Goal: Communication & Community: Answer question/provide support

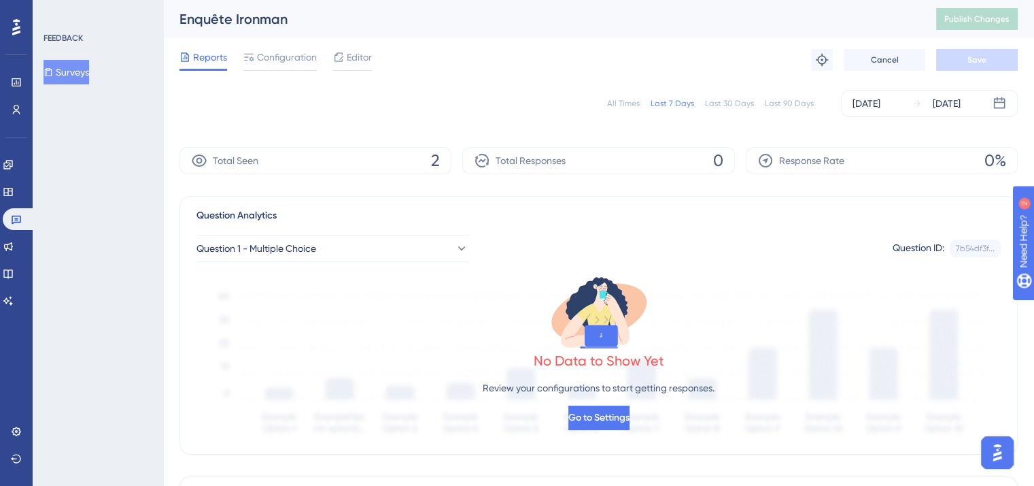
click at [989, 446] on img "Open AI Assistant Launcher" at bounding box center [998, 452] width 24 height 24
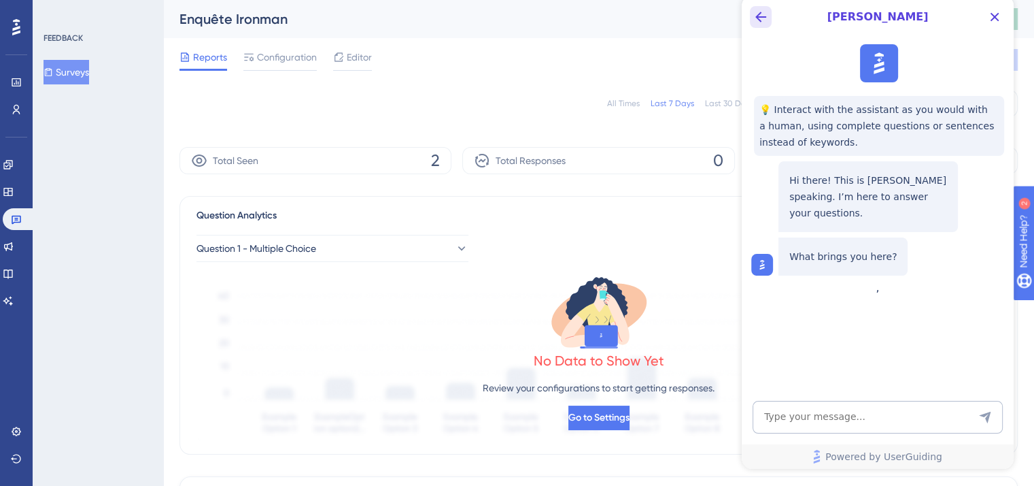
click at [762, 17] on icon "Back Button" at bounding box center [761, 17] width 11 height 11
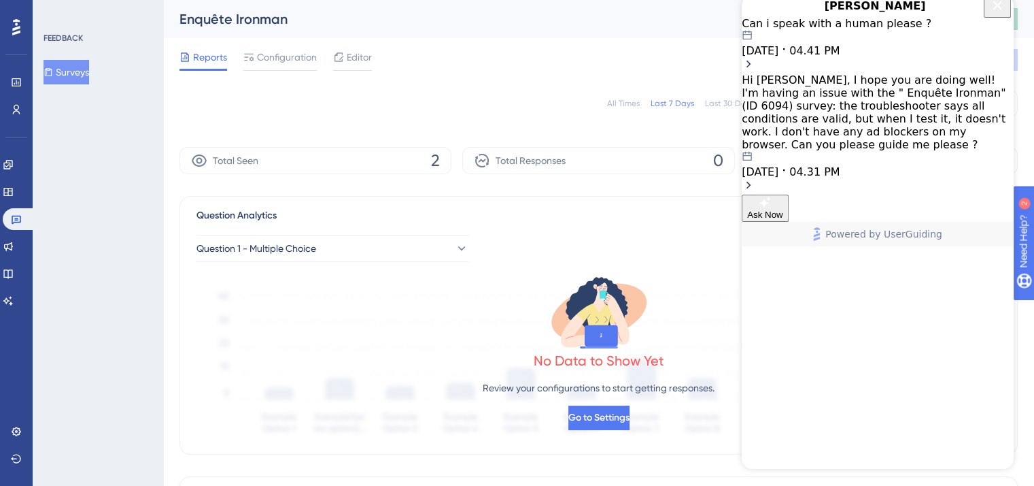
click at [817, 30] on div "Can i speak with a human please ?" at bounding box center [878, 23] width 272 height 13
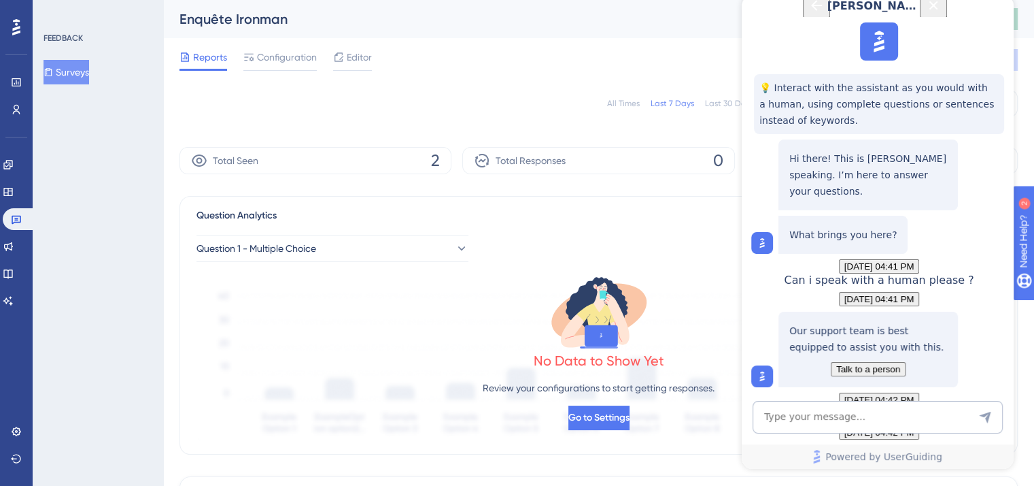
scroll to position [307, 0]
click at [833, 362] on button "Talk to a person" at bounding box center [868, 369] width 75 height 14
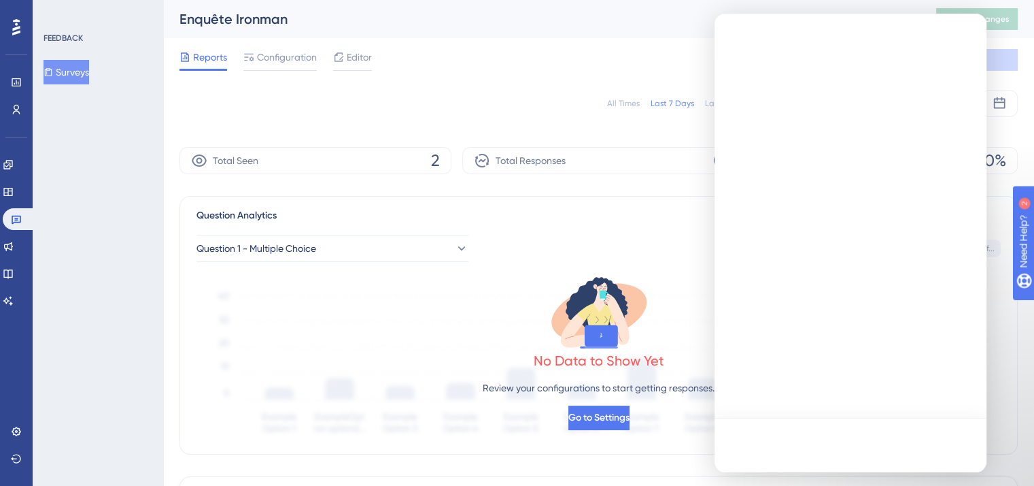
click at [832, 338] on div at bounding box center [851, 243] width 272 height 458
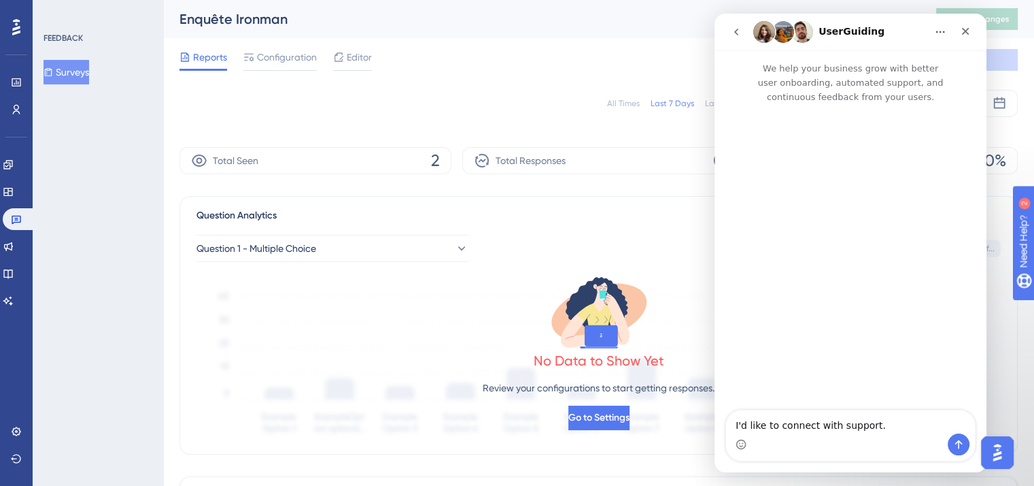
scroll to position [0, 0]
click at [809, 425] on textarea "I'd like to connect with support." at bounding box center [850, 421] width 249 height 23
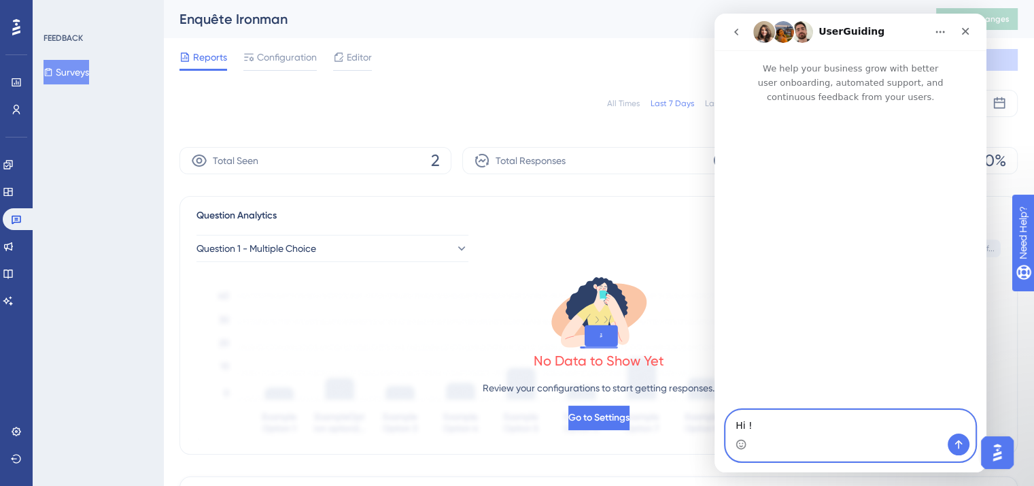
paste textarea "I hope you are doing well! I'm having an issue with the "Ironman Survey" (ID) s…"
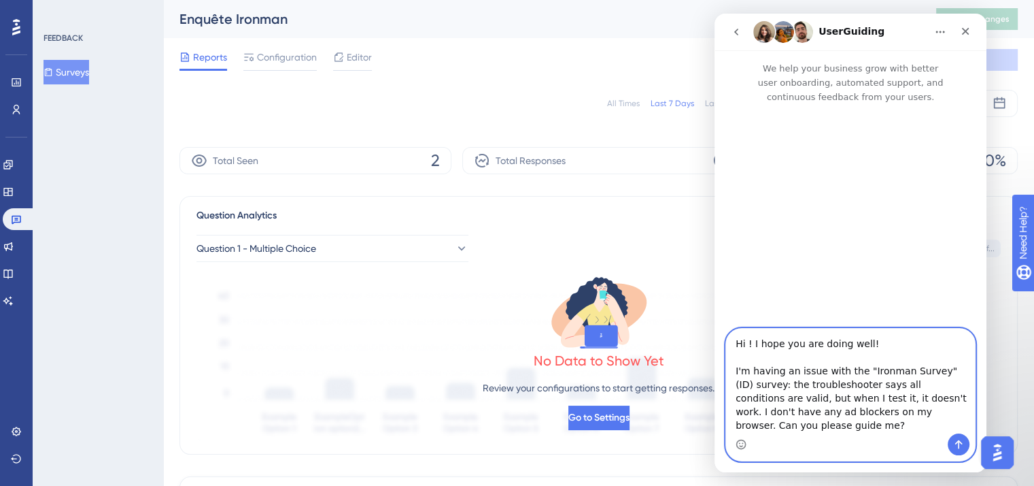
scroll to position [14, 0]
click at [787, 432] on textarea "Hi ! I hope you are doing well! I'm having an issue with the "Ironman Survey" (…" at bounding box center [850, 381] width 249 height 105
click at [798, 424] on textarea "Hi ! I hope you are doing well! I'm having an issue with the "Ironman Survey" (…" at bounding box center [850, 381] width 249 height 105
paste textarea "The survey should be able to display on any page of the application, so the pro…"
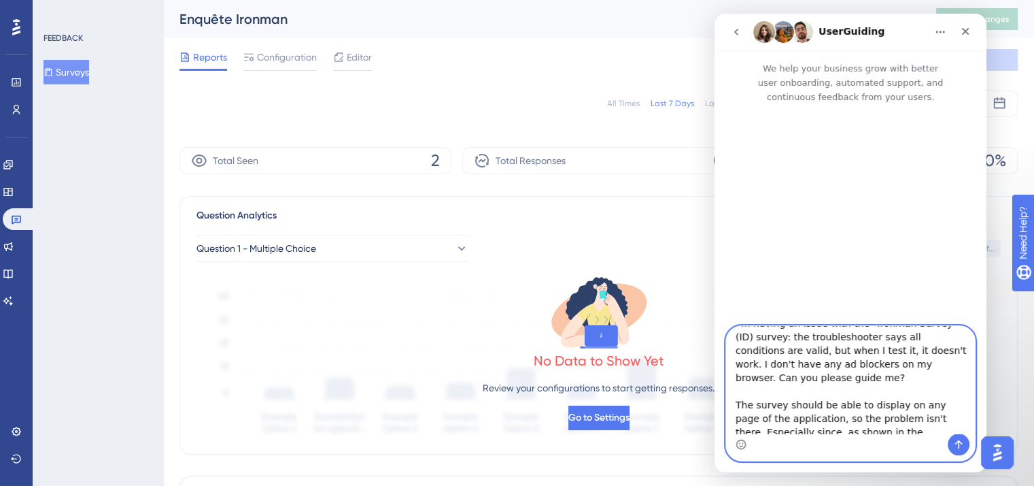
scroll to position [106, 0]
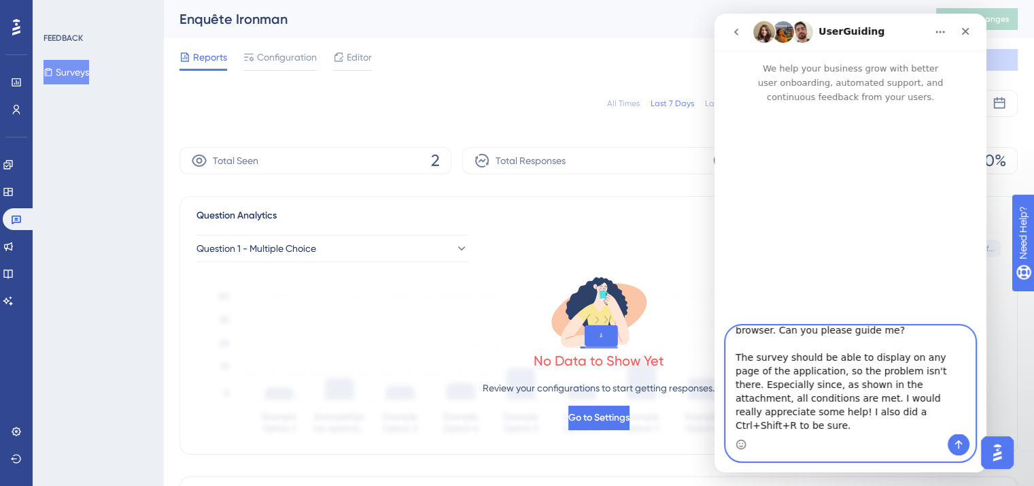
drag, startPoint x: 970, startPoint y: 365, endPoint x: 1702, endPoint y: 433, distance: 735.0
click at [898, 387] on textarea "Hi ! I hope you are doing well! I'm having an issue with the "Ironman Survey" (…" at bounding box center [850, 379] width 249 height 107
click at [887, 391] on textarea "Hi ! I hope you are doing well! I'm having an issue with the "Ironman Survey" (…" at bounding box center [850, 379] width 249 height 107
click at [879, 401] on textarea "Hi ! I hope you are doing well! I'm having an issue with the "Ironman Survey" (…" at bounding box center [850, 379] width 249 height 107
paste textarea "The period is valid."
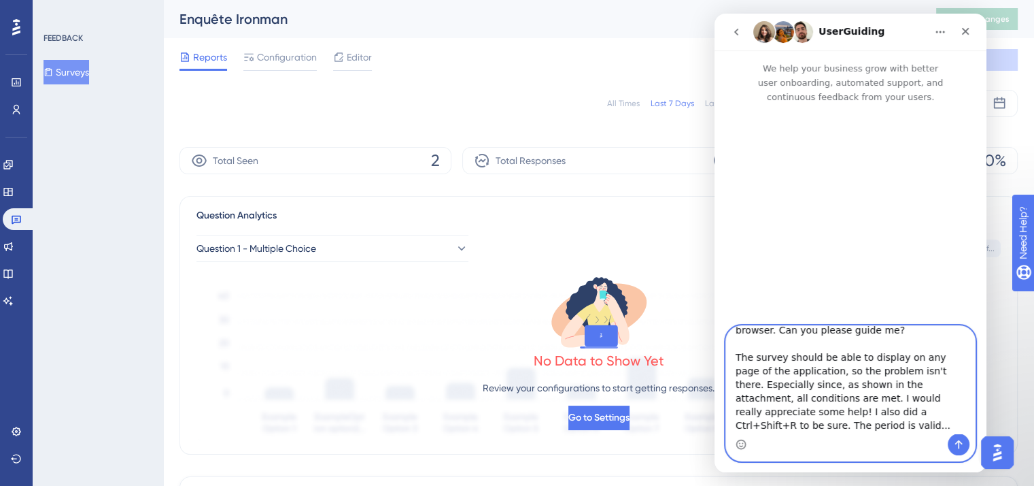
type textarea "Hi ! I hope you are doing well! I'm having an issue with the "Ironman Survey" (…"
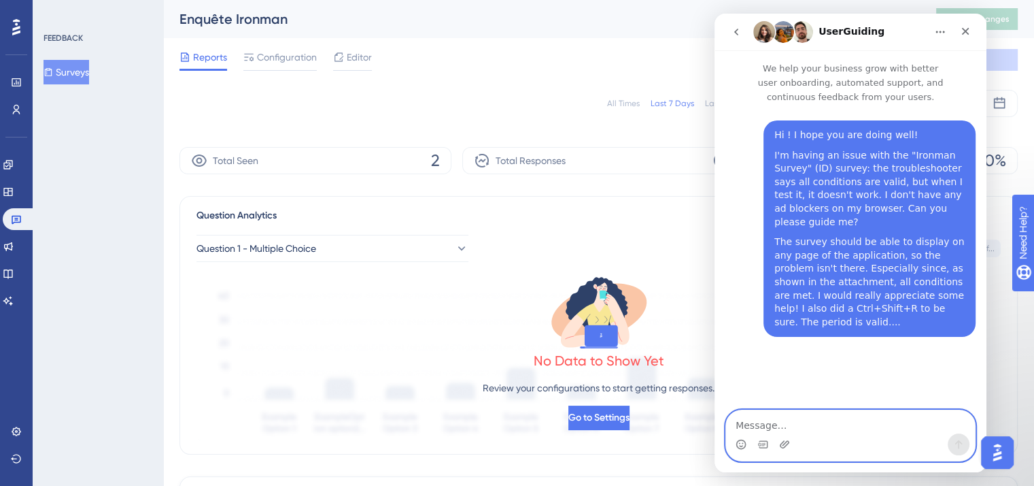
scroll to position [0, 0]
click at [841, 414] on textarea "Message…" at bounding box center [850, 421] width 249 height 23
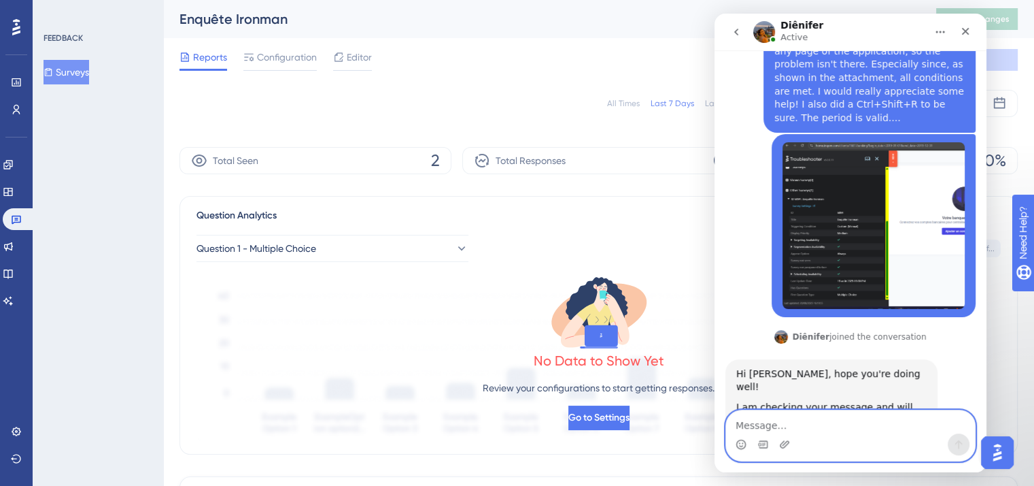
scroll to position [218, 0]
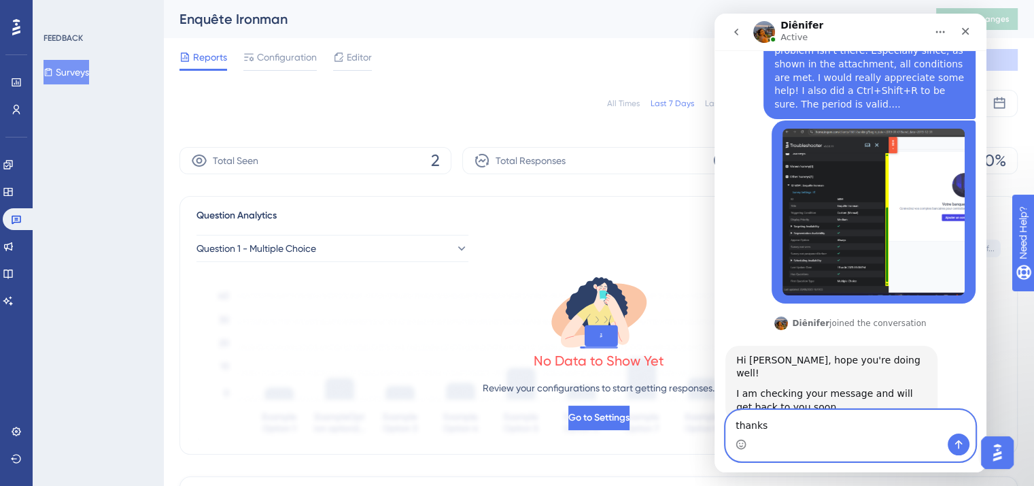
type textarea "thanks !"
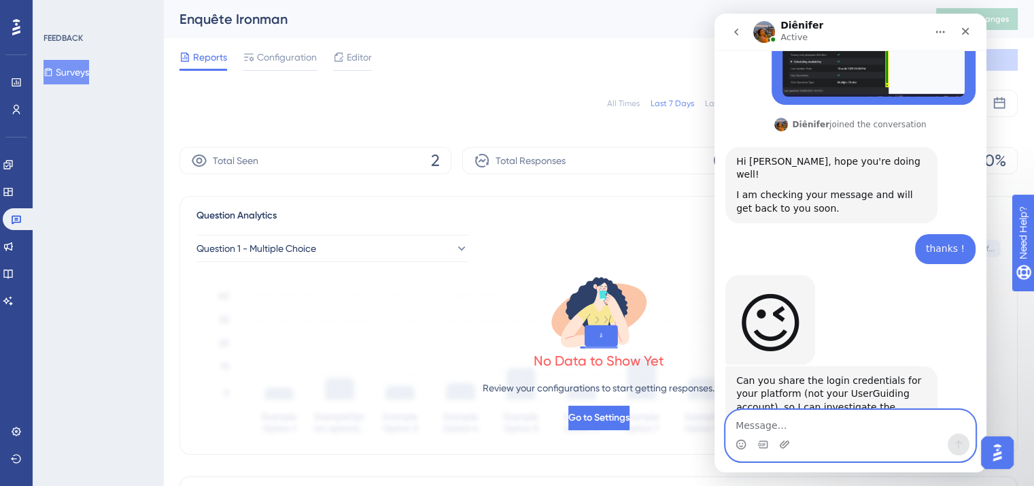
scroll to position [416, 0]
type textarea "yes, what is your email adress ?"
type textarea "*"
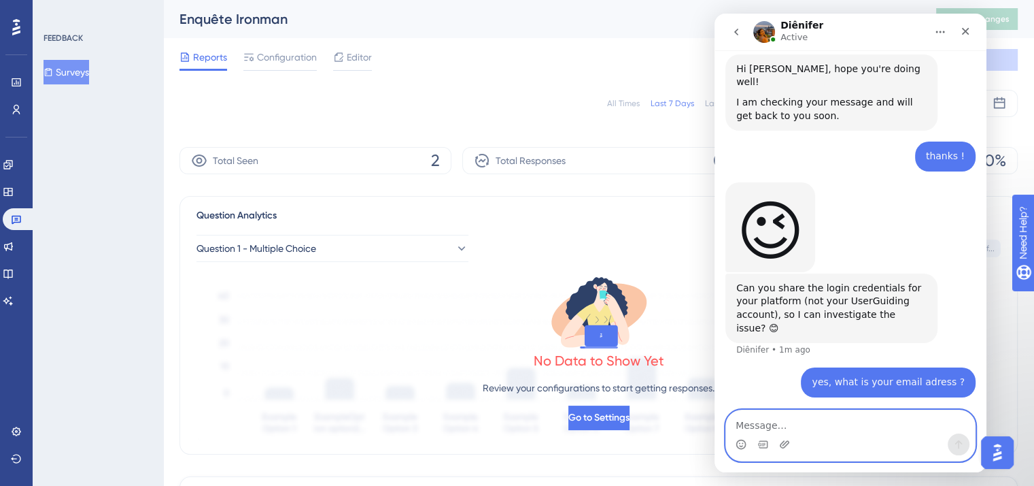
scroll to position [457, 0]
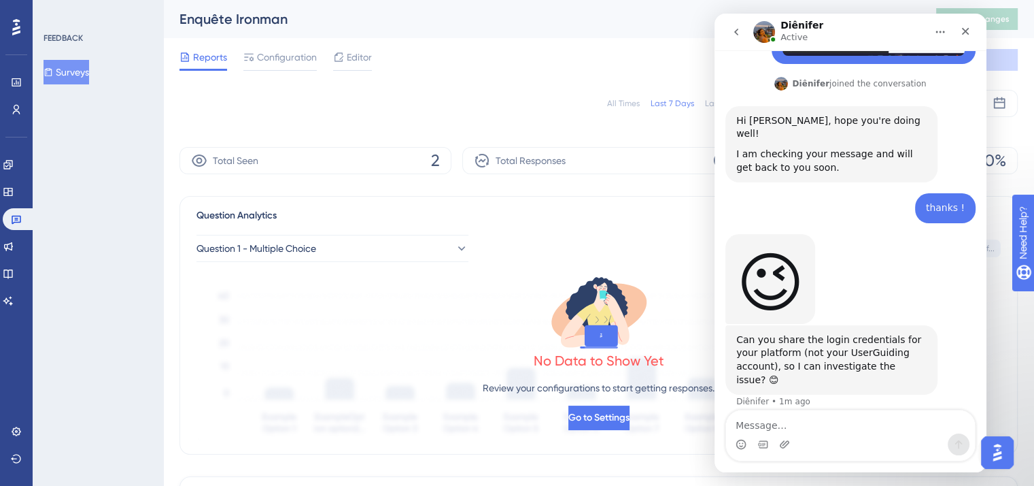
click at [786, 23] on h1 "Diênifer" at bounding box center [802, 25] width 43 height 10
click at [767, 30] on img "Intercom messenger" at bounding box center [765, 32] width 22 height 22
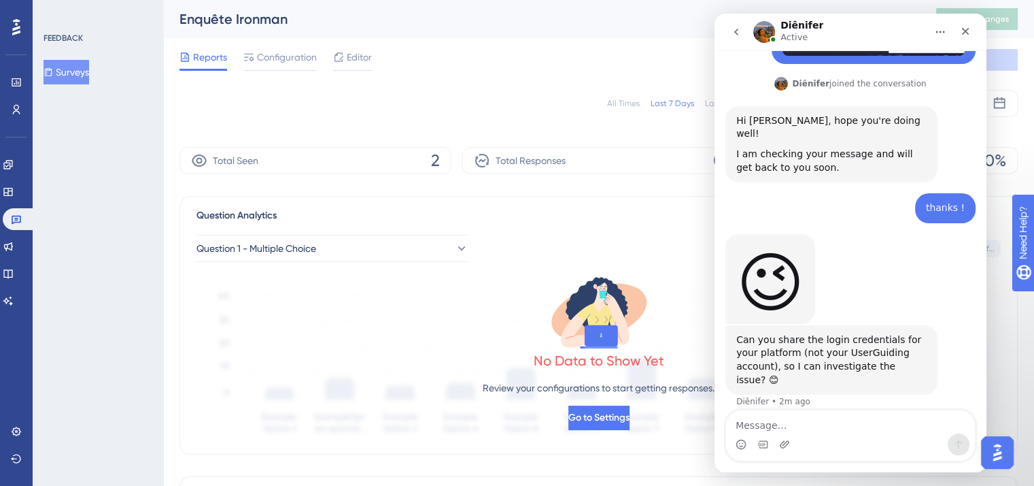
click at [792, 31] on p "Active" at bounding box center [794, 38] width 27 height 14
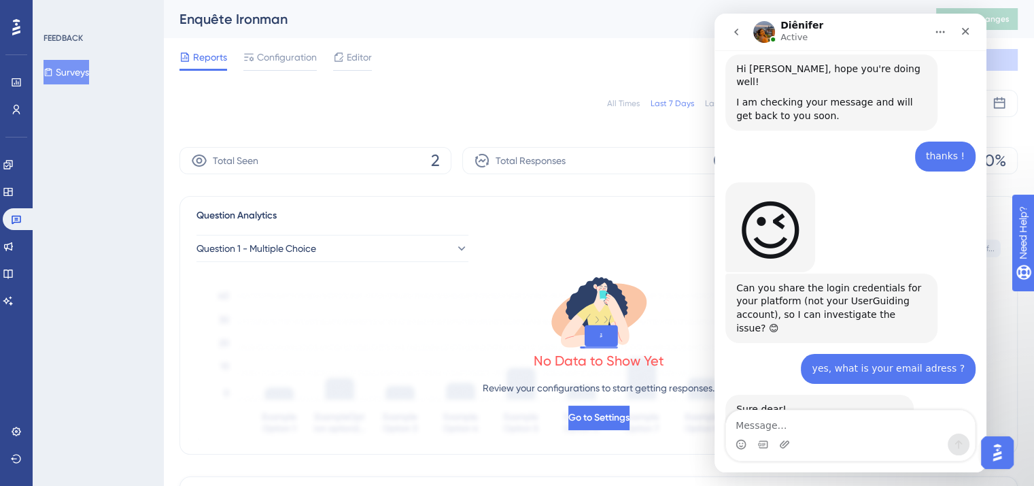
scroll to position [537, 0]
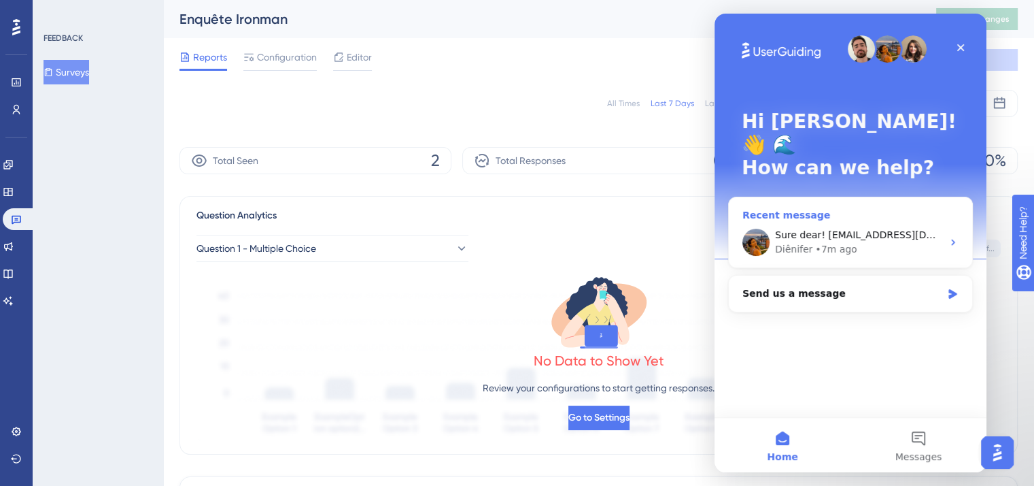
click at [864, 242] on div "Diênifer • 7m ago" at bounding box center [858, 249] width 167 height 14
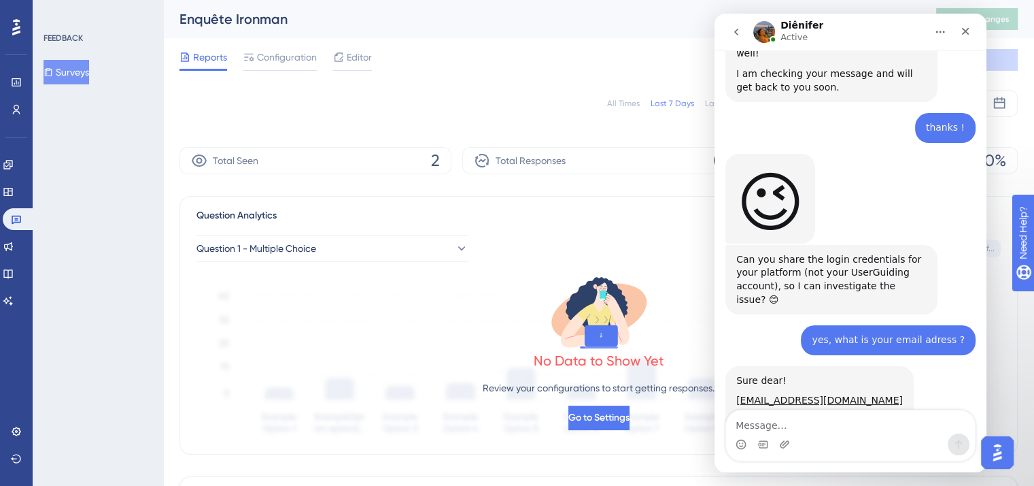
click at [842, 438] on div "Intercom messenger" at bounding box center [850, 444] width 249 height 22
click at [830, 431] on textarea "Message…" at bounding box center [850, 421] width 249 height 23
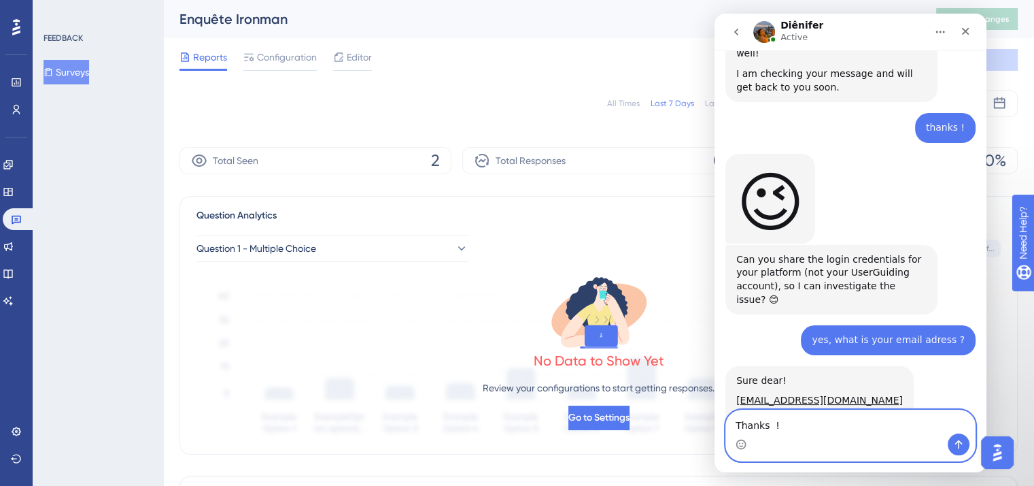
paste textarea "you will receive your credentials in an email."
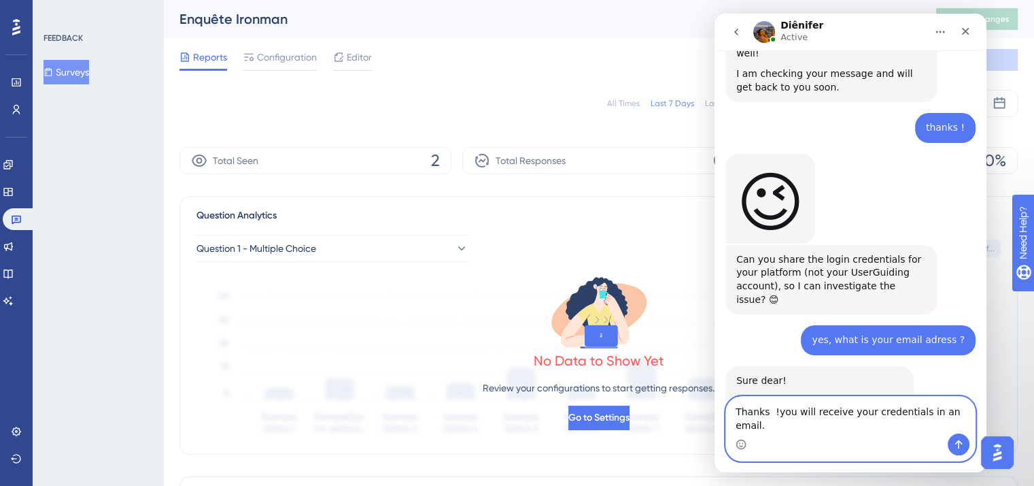
click at [772, 422] on textarea "Thanks !you will receive your credentials in an email." at bounding box center [850, 415] width 249 height 37
click at [954, 424] on textarea "Thanks, you will receive your credentials in an email." at bounding box center [850, 415] width 249 height 37
type textarea "Thanks, you will receive your credentials in an email soon."
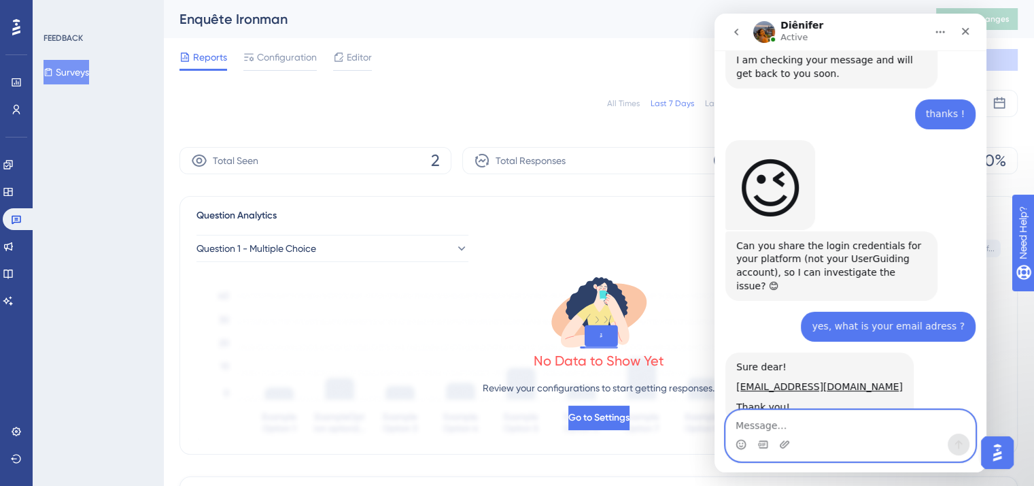
scroll to position [591, 0]
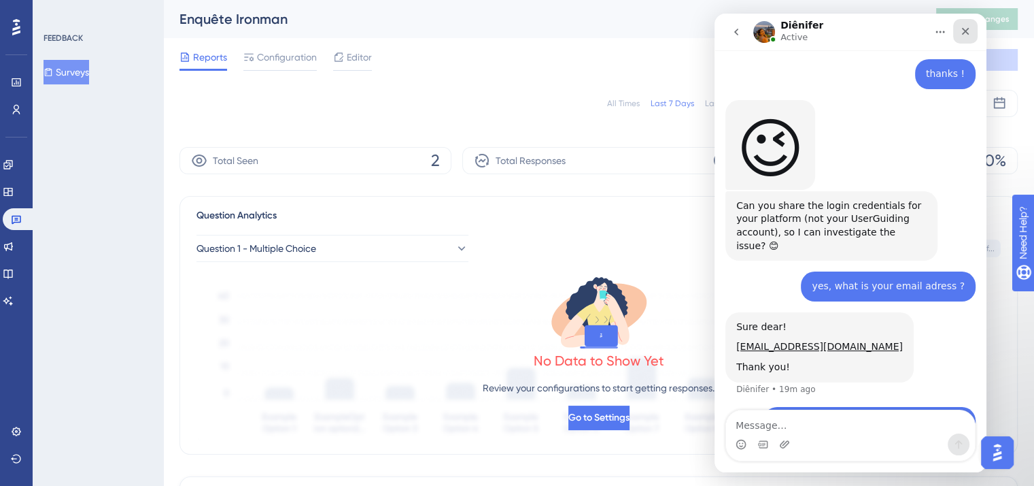
click at [972, 25] on div "Close" at bounding box center [966, 31] width 24 height 24
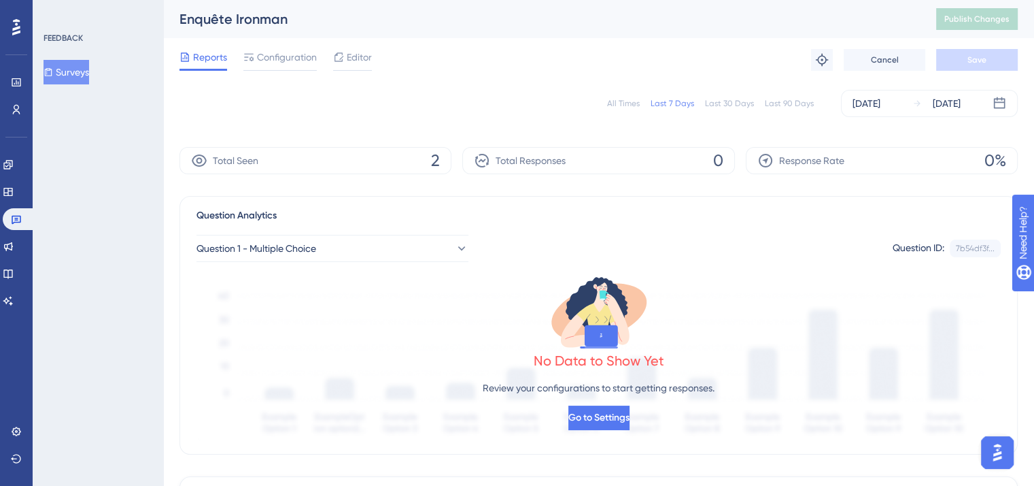
click at [791, 252] on div "Question 1 - Multiple Choice Question ID: 7b54df3f... Copy" at bounding box center [599, 248] width 805 height 27
click at [997, 445] on img "Open AI Assistant Launcher" at bounding box center [998, 452] width 24 height 24
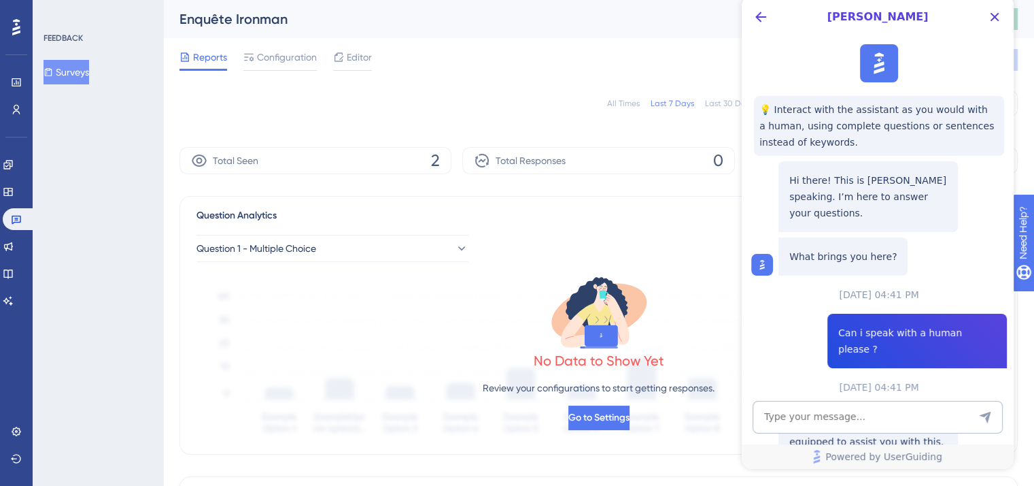
scroll to position [0, 0]
click at [764, 17] on icon "Back Button" at bounding box center [761, 17] width 11 height 11
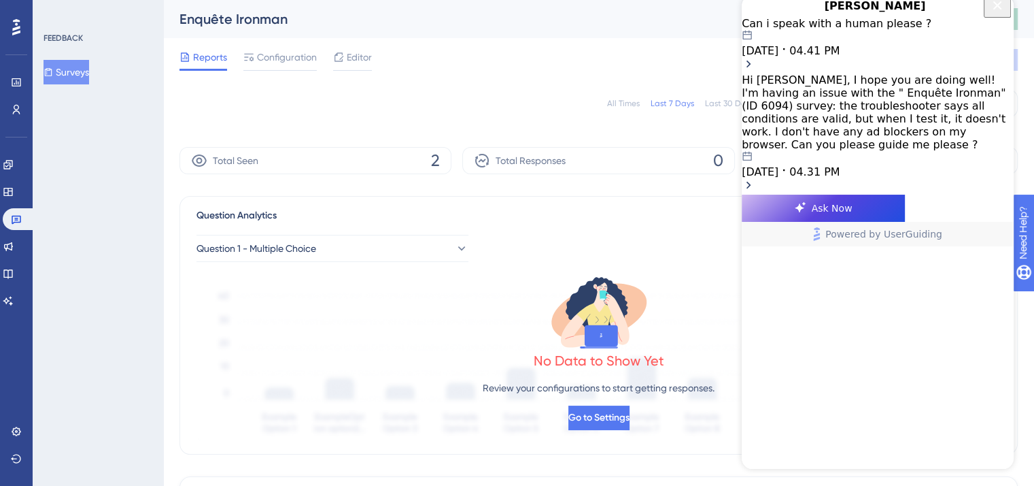
click at [863, 195] on div "Can i speak with a human please ? 08.20.2025 04.41 PM Hi Dylan, I hope you are …" at bounding box center [878, 106] width 272 height 178
click at [814, 30] on div "Can i speak with a human please ?" at bounding box center [878, 23] width 272 height 13
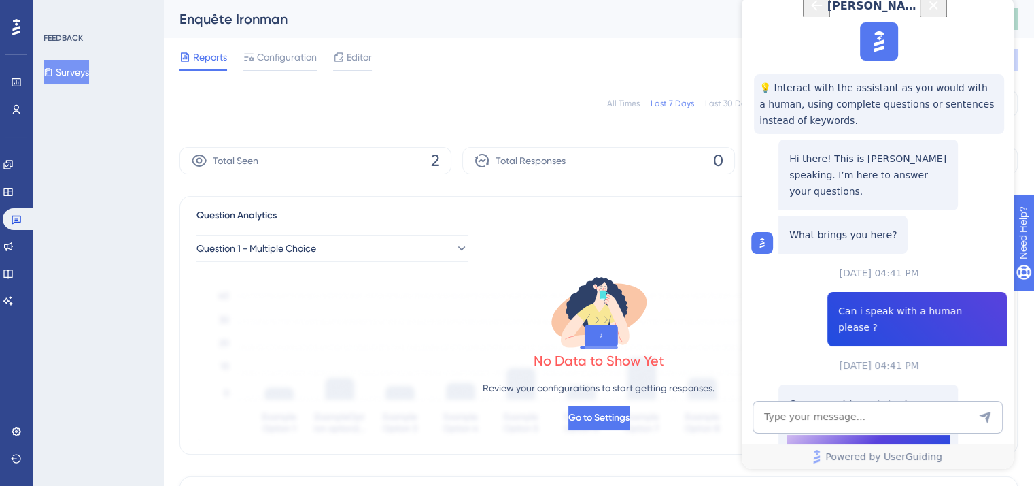
scroll to position [307, 0]
click at [852, 440] on span "Talk to a person" at bounding box center [868, 448] width 75 height 16
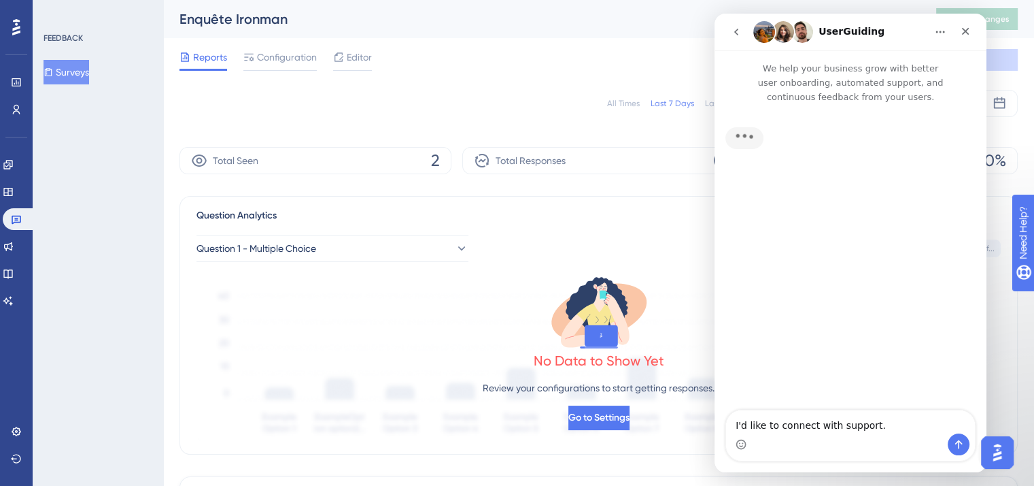
scroll to position [0, 0]
click at [929, 31] on button "Home" at bounding box center [941, 32] width 26 height 26
click at [912, 64] on div "Expand window" at bounding box center [914, 66] width 75 height 14
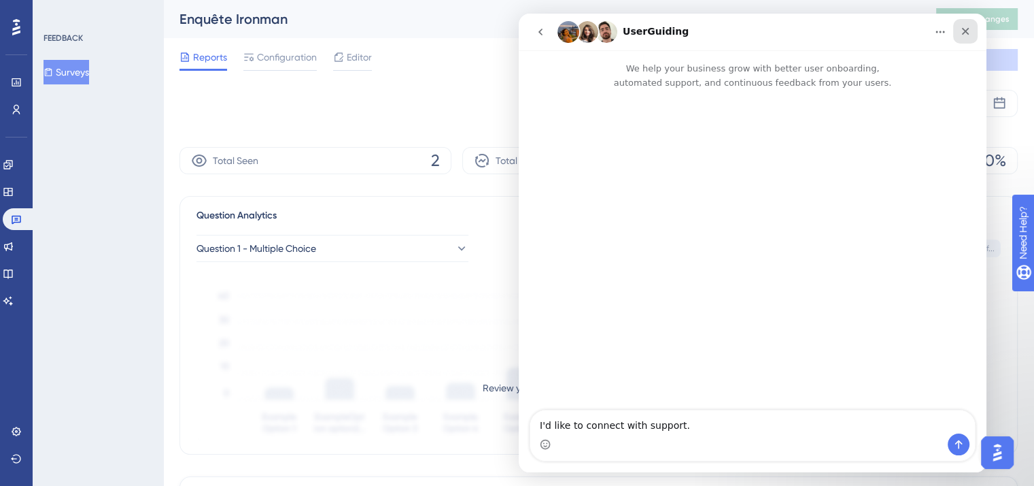
click at [968, 26] on icon "Close" at bounding box center [965, 31] width 11 height 11
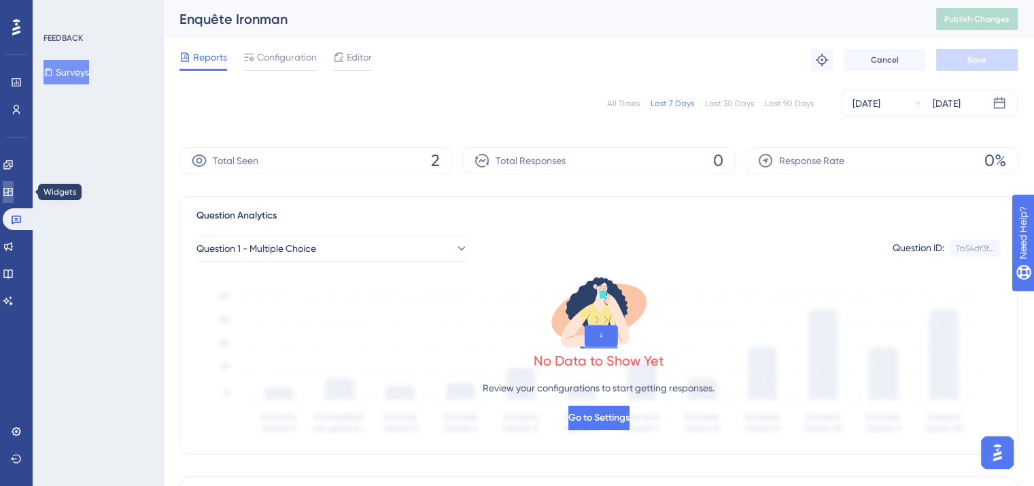
click at [14, 197] on link at bounding box center [8, 192] width 11 height 22
click at [16, 226] on link at bounding box center [19, 219] width 33 height 22
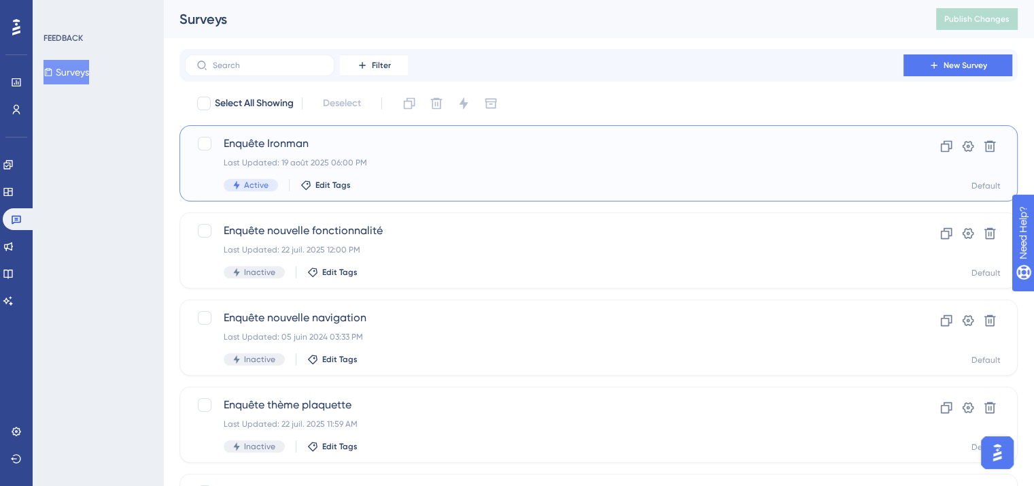
click at [418, 194] on div "Enquête Ironman Last Updated: 19 août 2025 06:00 PM Active Edit Tags Clone Sett…" at bounding box center [599, 163] width 839 height 76
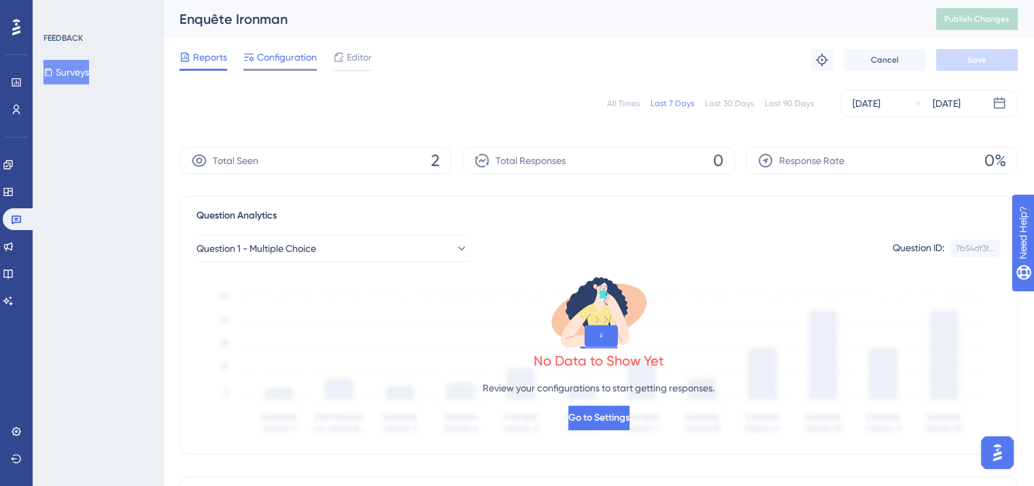
click at [277, 67] on div "Configuration" at bounding box center [279, 60] width 73 height 22
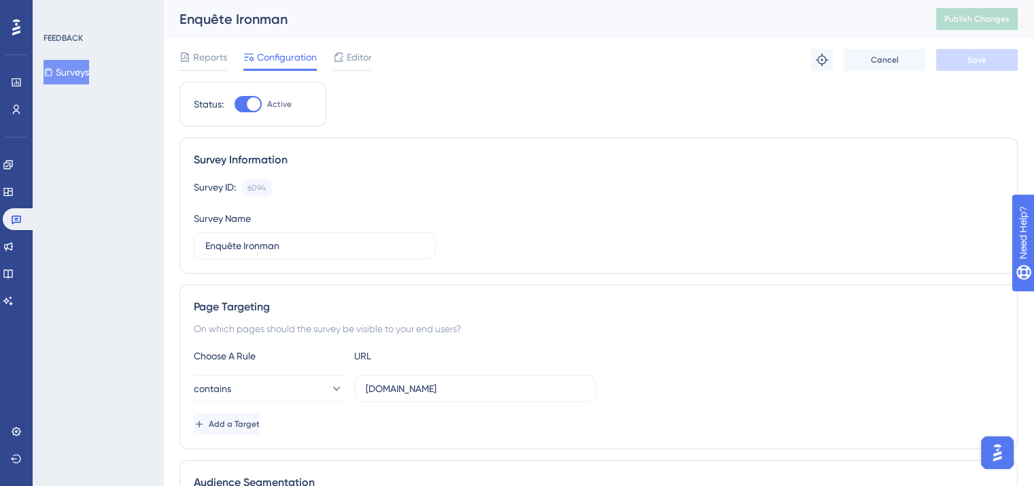
scroll to position [424, 0]
click at [1010, 376] on div "Page Targeting On which pages should the survey be visible to your end users? C…" at bounding box center [599, 366] width 839 height 165
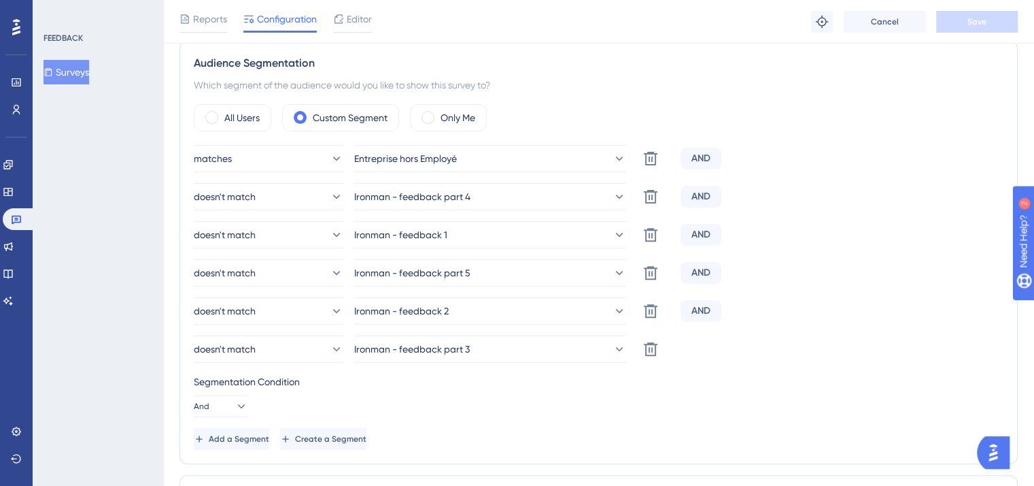
scroll to position [849, 0]
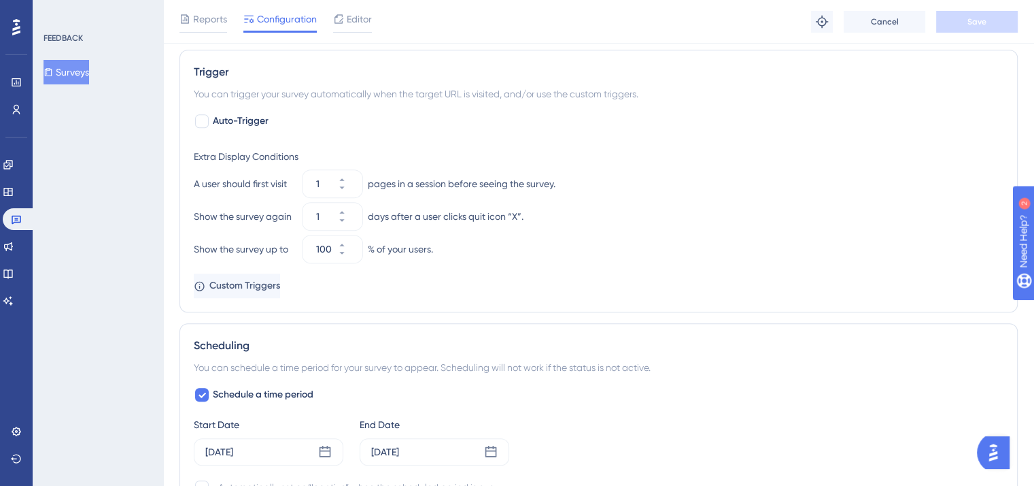
click at [991, 438] on button "Open AI Assistant Launcher" at bounding box center [993, 452] width 33 height 33
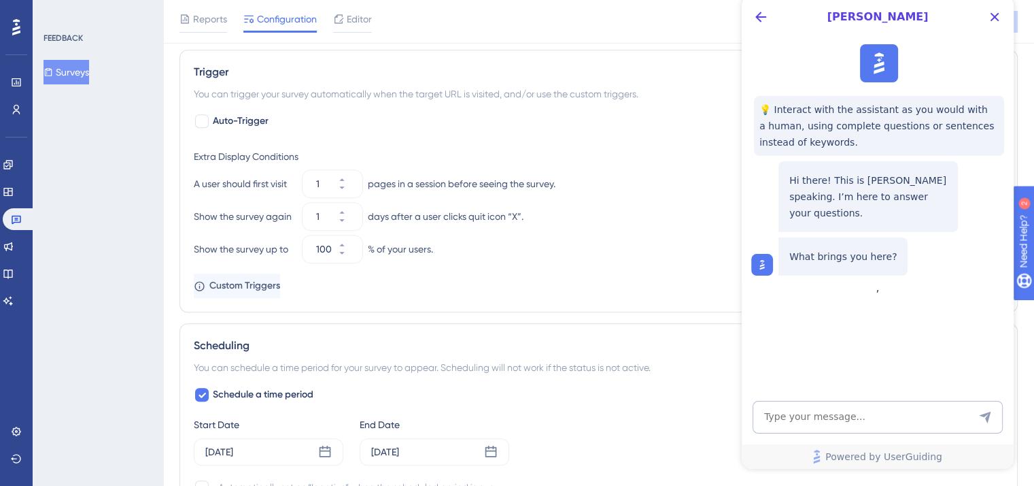
scroll to position [0, 0]
click at [936, 21] on span "[PERSON_NAME]" at bounding box center [878, 17] width 207 height 16
click at [933, 281] on div "💡 Interact with the assistant as you would with a human, using complete questio…" at bounding box center [877, 160] width 272 height 242
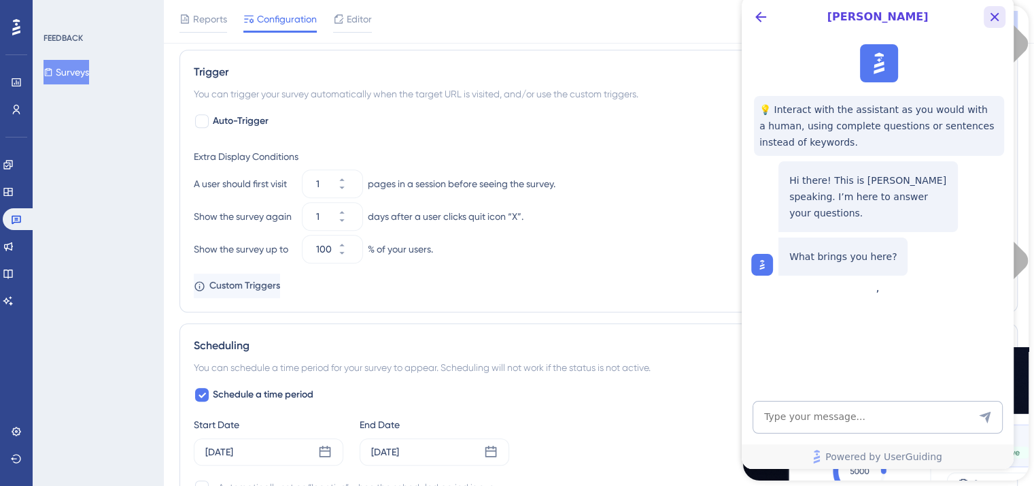
click at [994, 18] on icon "Close Button" at bounding box center [995, 17] width 9 height 9
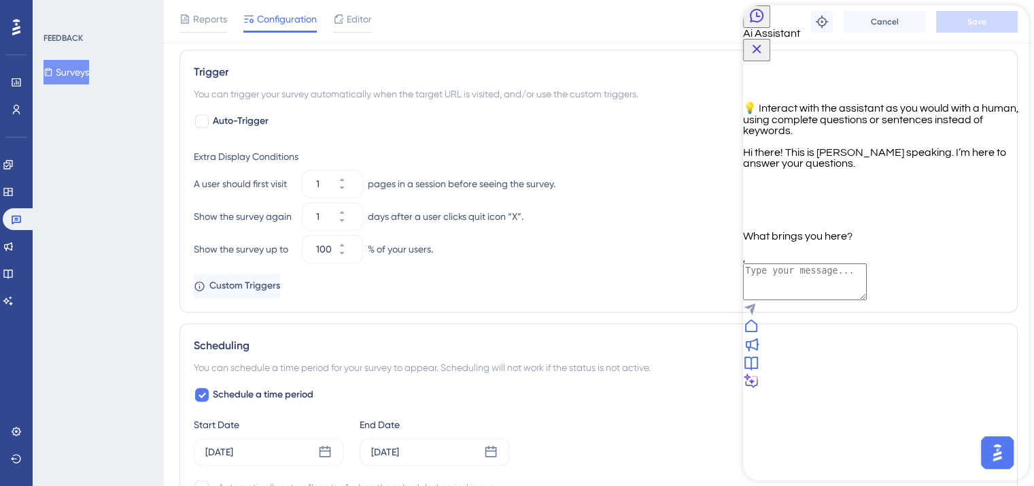
click at [932, 373] on div at bounding box center [886, 363] width 286 height 18
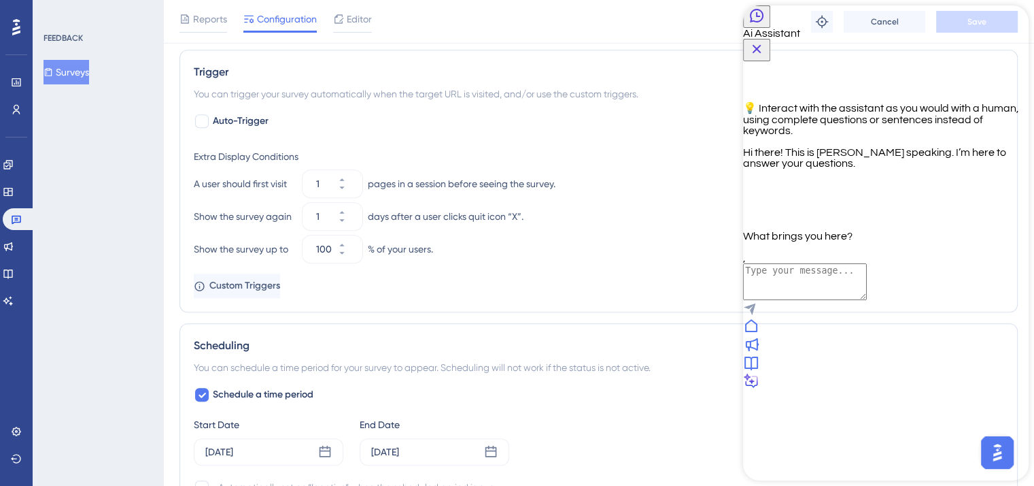
click at [833, 318] on div at bounding box center [886, 290] width 286 height 54
click at [820, 300] on textarea "AI Assistant Text Input" at bounding box center [805, 281] width 124 height 37
type textarea "Can i speak with a human please ?"
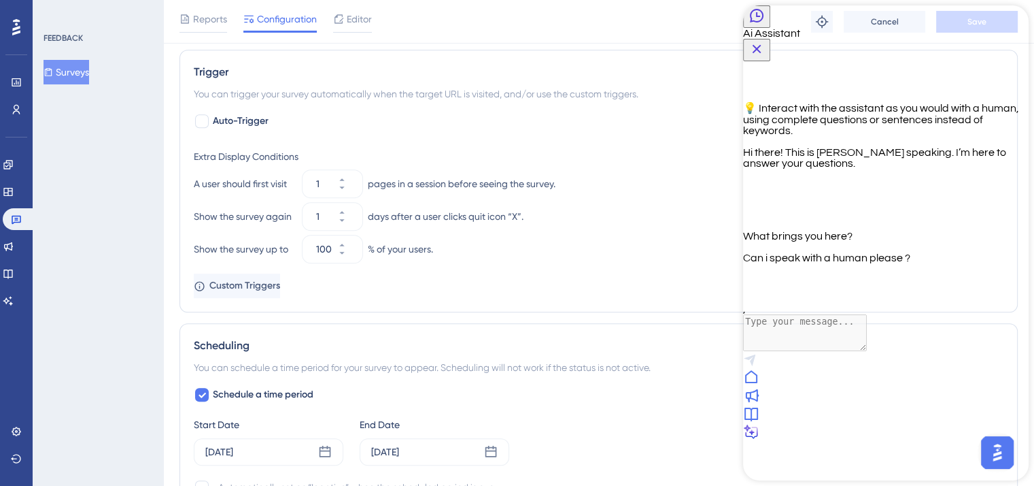
click at [764, 22] on icon "Back Button" at bounding box center [757, 16] width 14 height 14
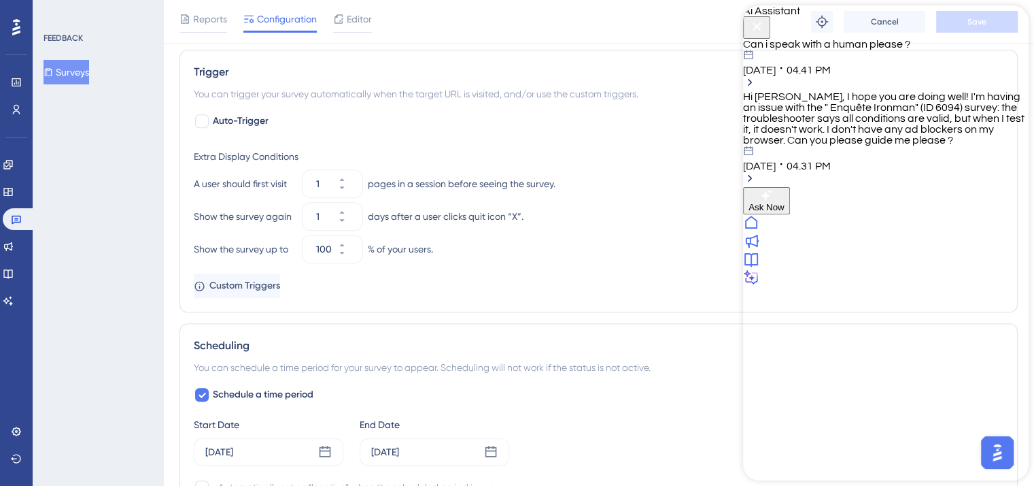
click at [801, 139] on div "Hi [PERSON_NAME], I hope you are doing well! I'm having an issue with the " Enq…" at bounding box center [886, 131] width 286 height 80
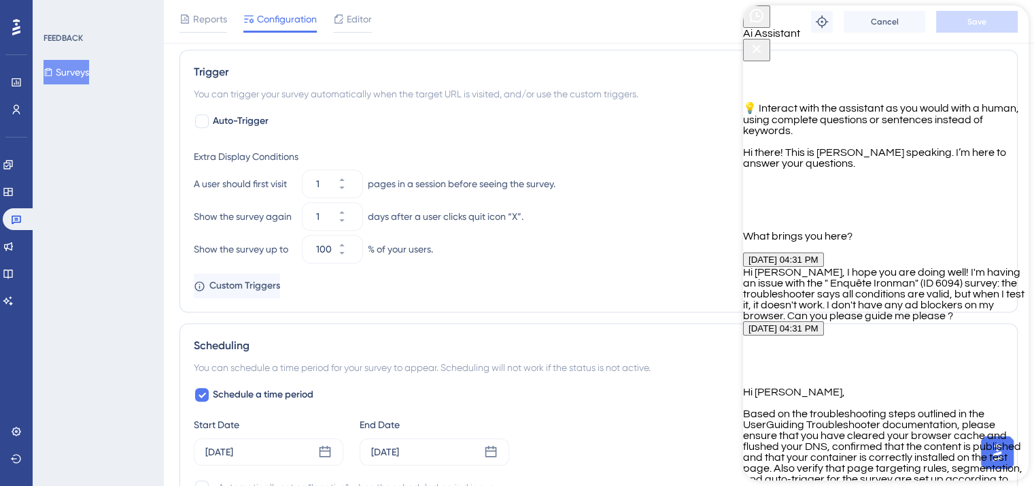
scroll to position [1475, 0]
drag, startPoint x: 1024, startPoint y: 82, endPoint x: 1785, endPoint y: 404, distance: 826.3
drag, startPoint x: 564, startPoint y: 212, endPoint x: 569, endPoint y: 275, distance: 63.5
click at [569, 275] on div "Extra Display Conditions A user should first visit 1 pages in a session before …" at bounding box center [599, 220] width 810 height 155
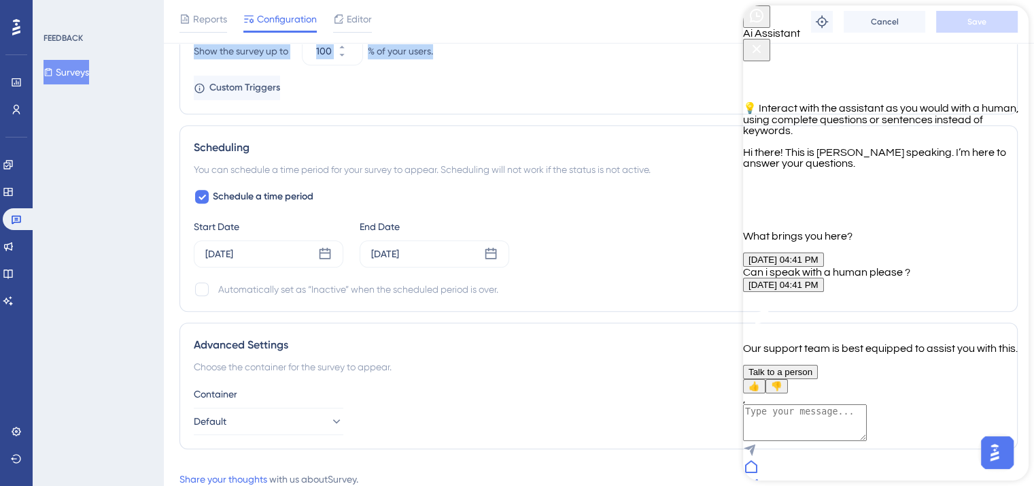
scroll to position [1046, 0]
click at [813, 367] on span "Talk to a person" at bounding box center [781, 372] width 64 height 10
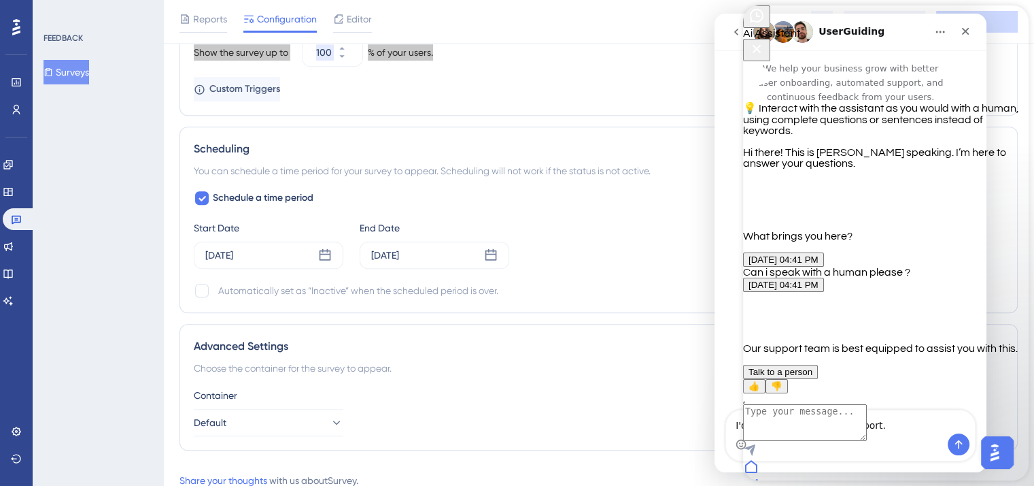
scroll to position [0, 0]
click at [813, 367] on span "Talk to a person" at bounding box center [781, 372] width 64 height 10
click at [811, 277] on div "[DATE] 04:41 PM Our support team is best equipped to assist you with this. Talk…" at bounding box center [886, 335] width 286 height 116
click at [818, 365] on button "Talk to a person" at bounding box center [780, 372] width 75 height 14
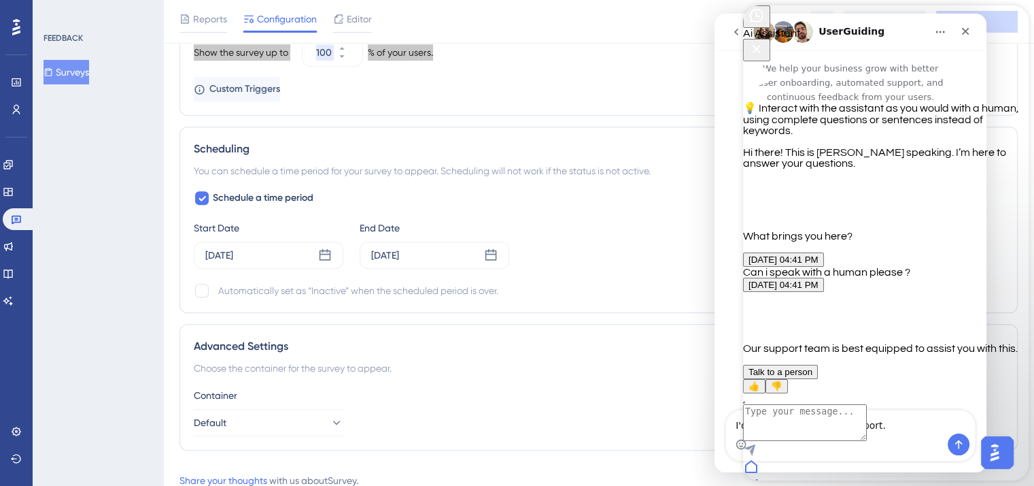
click at [818, 365] on button "Talk to a person" at bounding box center [780, 372] width 75 height 14
click at [867, 414] on textarea "AI Assistant Text Input" at bounding box center [805, 422] width 124 height 37
click at [813, 367] on span "Talk to a person" at bounding box center [781, 372] width 64 height 10
click at [867, 411] on textarea "AI Assistant Text Input" at bounding box center [805, 422] width 124 height 37
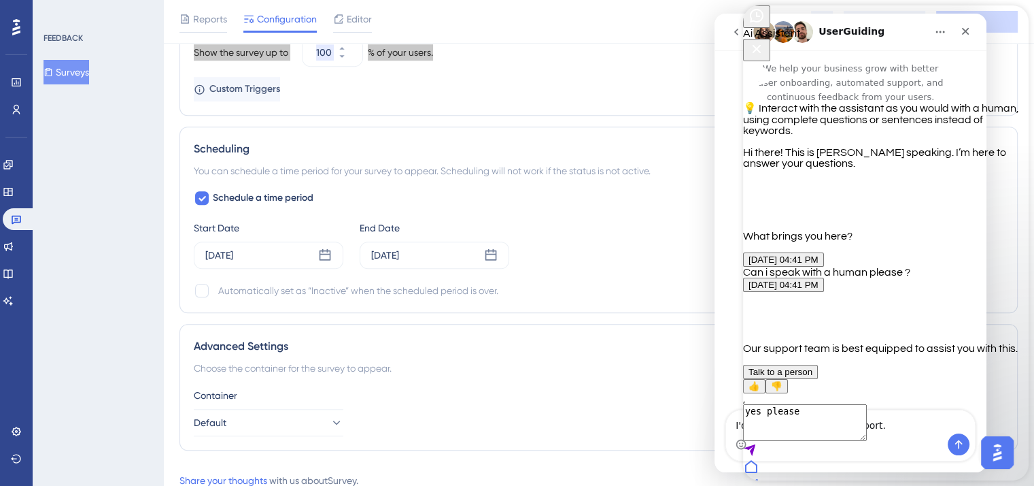
type textarea "yes please"
click at [757, 24] on icon "Back Button" at bounding box center [757, 15] width 16 height 16
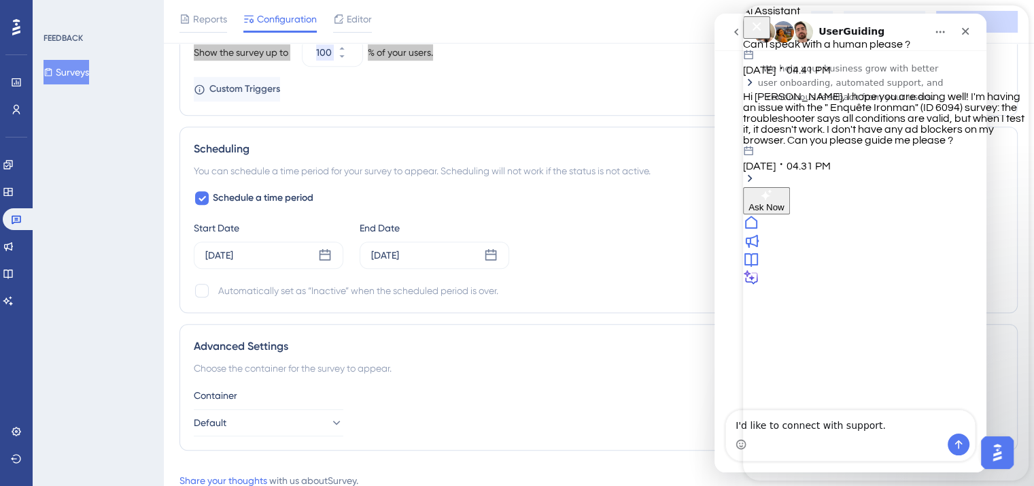
click at [776, 161] on span "[DATE]" at bounding box center [759, 166] width 33 height 11
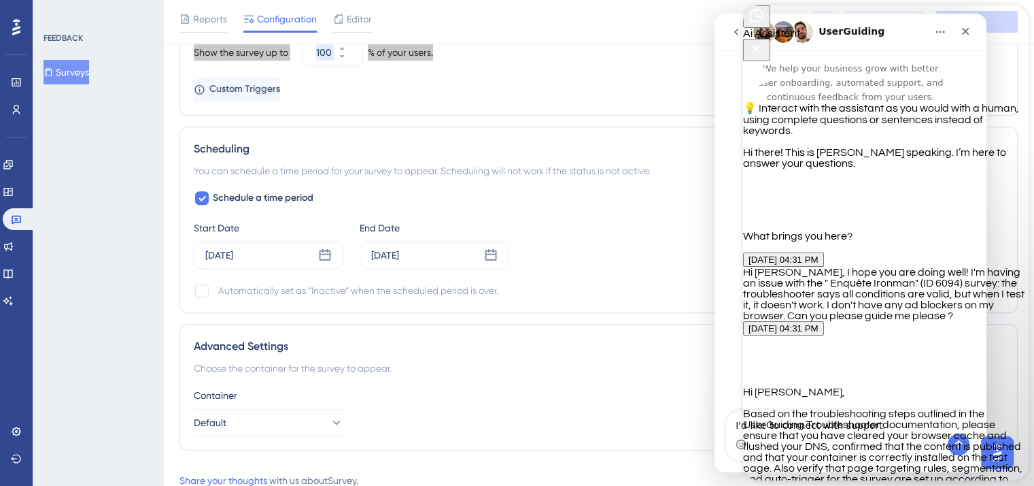
scroll to position [1475, 0]
drag, startPoint x: 1026, startPoint y: 69, endPoint x: 1785, endPoint y: 403, distance: 829.3
click at [758, 24] on icon "Back Button" at bounding box center [757, 15] width 16 height 16
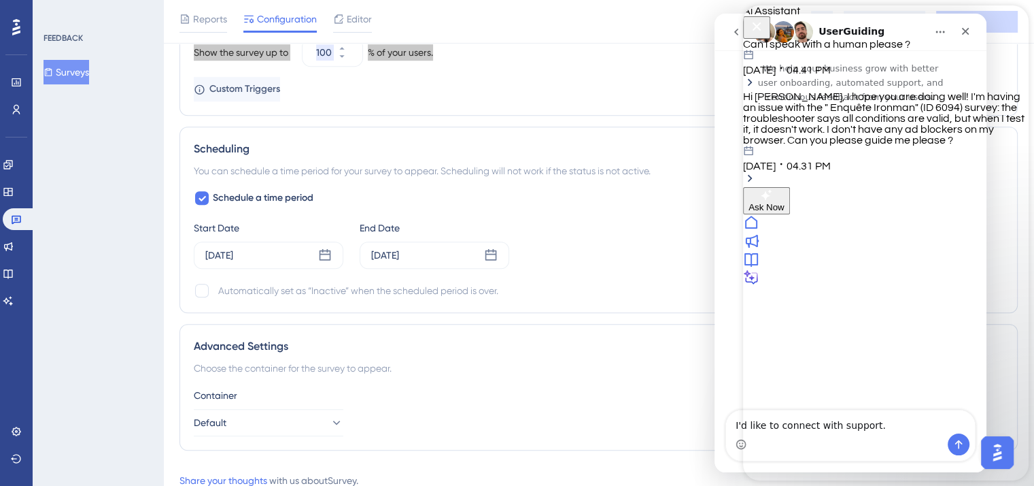
click at [801, 50] on div "Can i speak with a human please ?" at bounding box center [886, 44] width 286 height 11
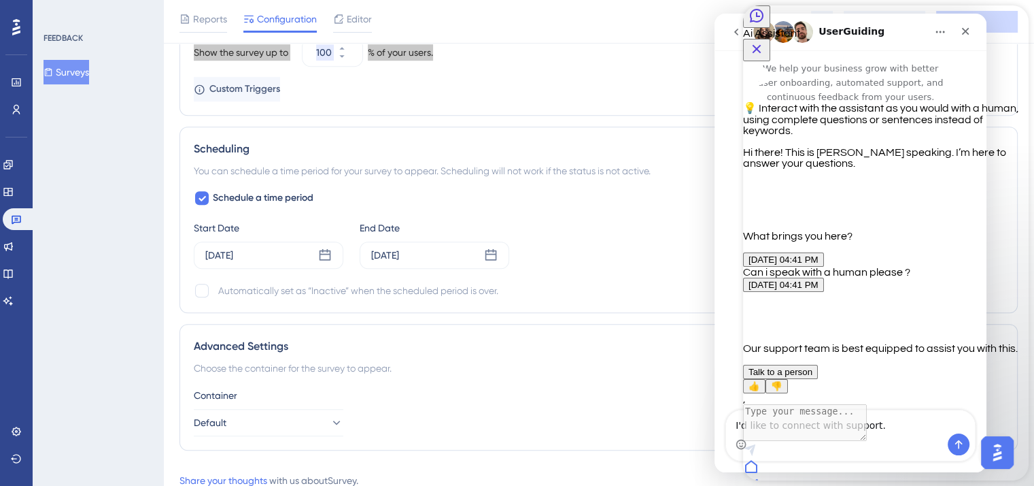
click at [1024, 355] on div "💡 Interact with the assistant as you would with a human, using complete questio…" at bounding box center [886, 227] width 286 height 332
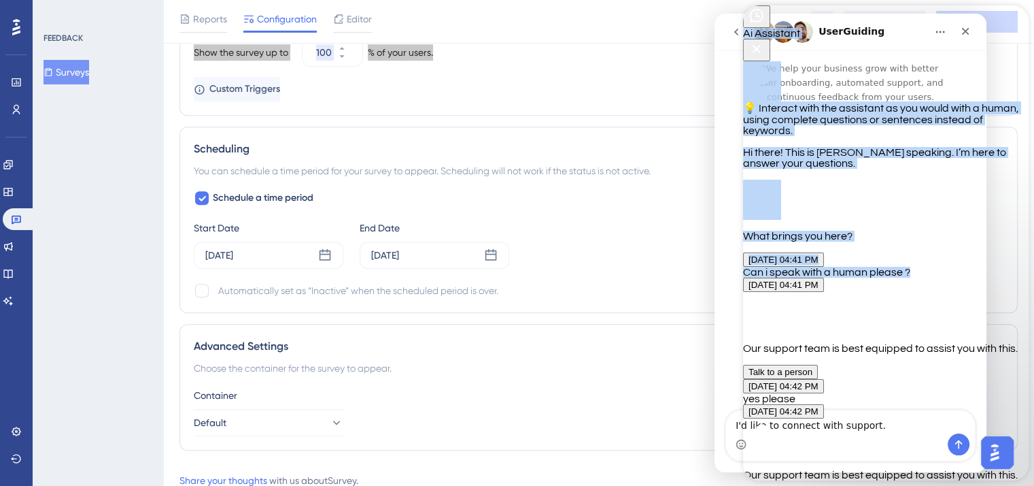
scroll to position [308, 0]
drag, startPoint x: 1027, startPoint y: 295, endPoint x: 1034, endPoint y: 433, distance: 139.0
click at [1029, 433] on html "Ai Assistant 💡 Interact with the assistant as you would with a human, using com…" at bounding box center [886, 341] width 286 height 673
click at [813, 367] on span "Talk to a person" at bounding box center [781, 372] width 64 height 10
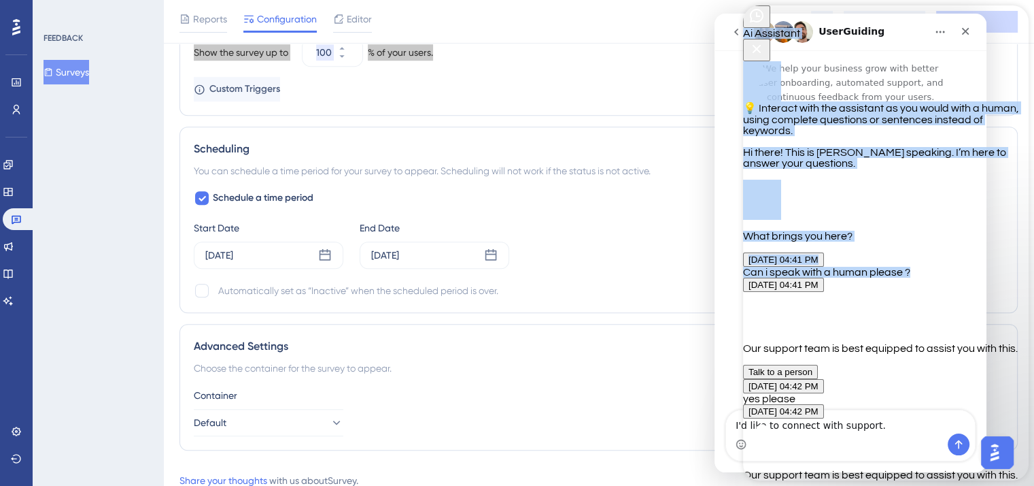
click at [813, 367] on span "Talk to a person" at bounding box center [781, 372] width 64 height 10
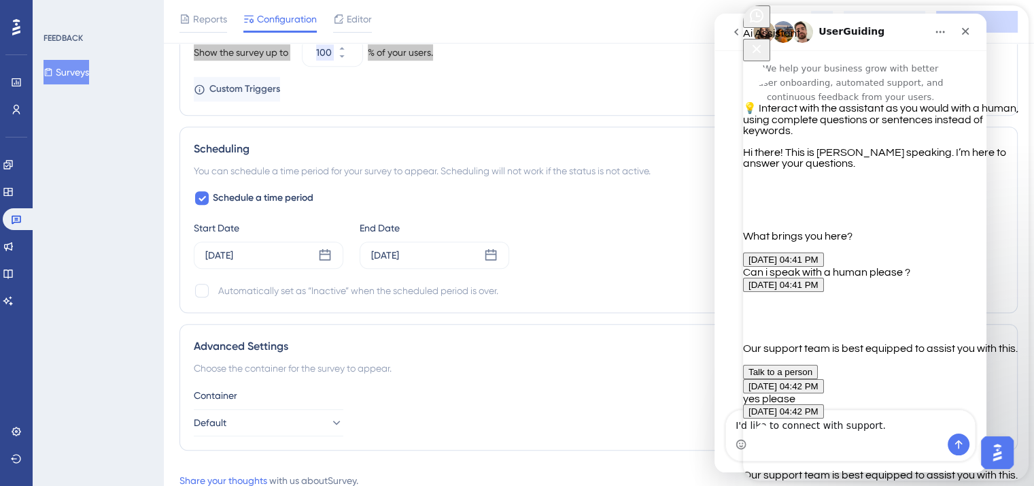
drag, startPoint x: 875, startPoint y: 329, endPoint x: 837, endPoint y: 422, distance: 101.6
click at [764, 22] on icon "Back Button" at bounding box center [757, 16] width 14 height 14
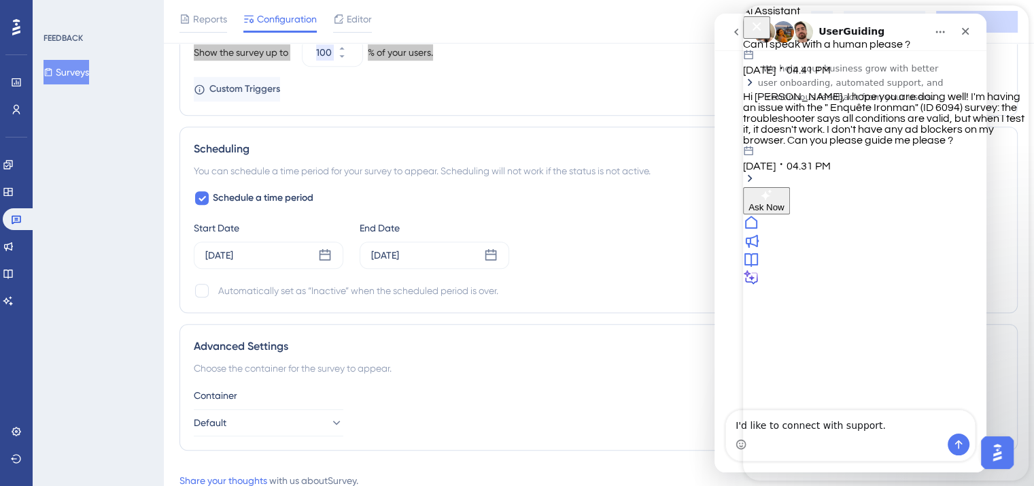
click at [831, 161] on span "04.31 PM" at bounding box center [809, 166] width 44 height 11
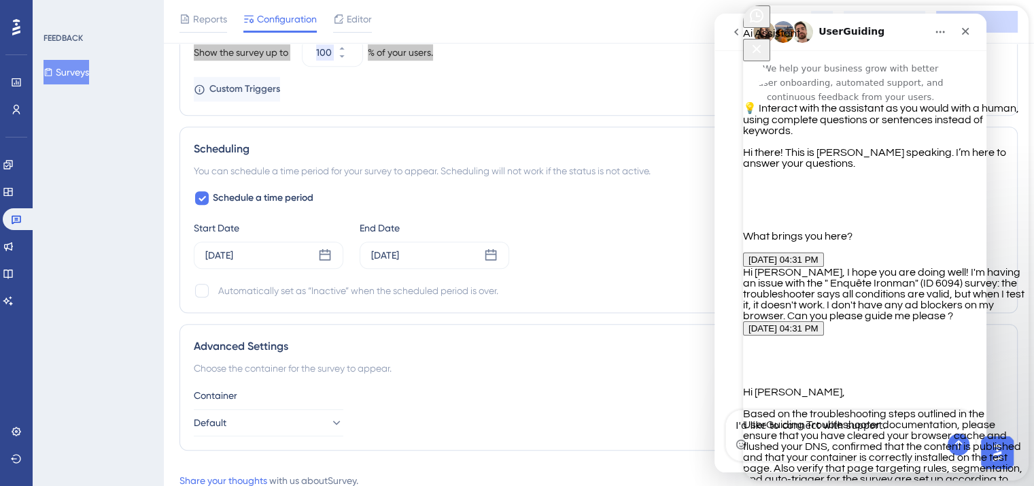
scroll to position [1475, 0]
drag, startPoint x: 892, startPoint y: 416, endPoint x: 928, endPoint y: 414, distance: 36.8
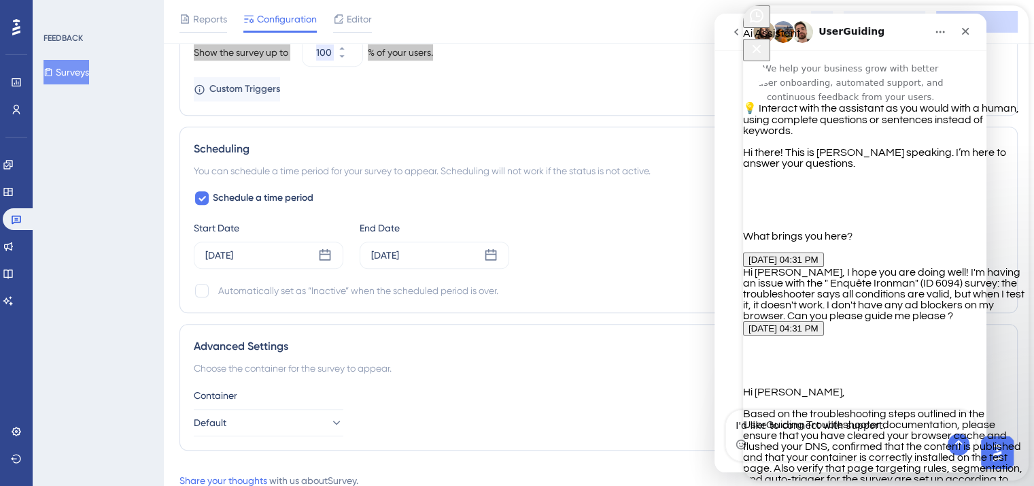
click at [860, 386] on p "If the postponement period is valid, another possibility to consider is the use…" at bounding box center [886, 391] width 286 height 11
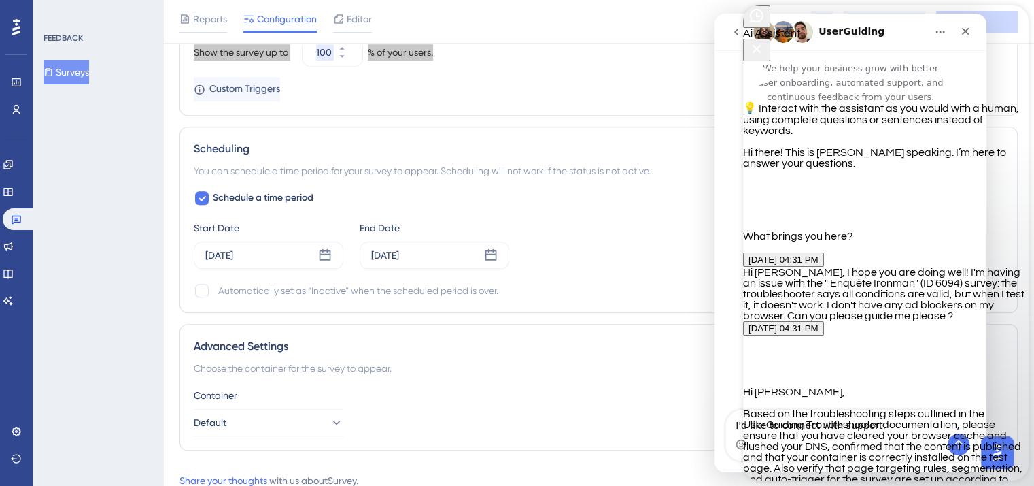
type textarea "it's ok too"
drag, startPoint x: 829, startPoint y: 406, endPoint x: 907, endPoint y: 206, distance: 214.5
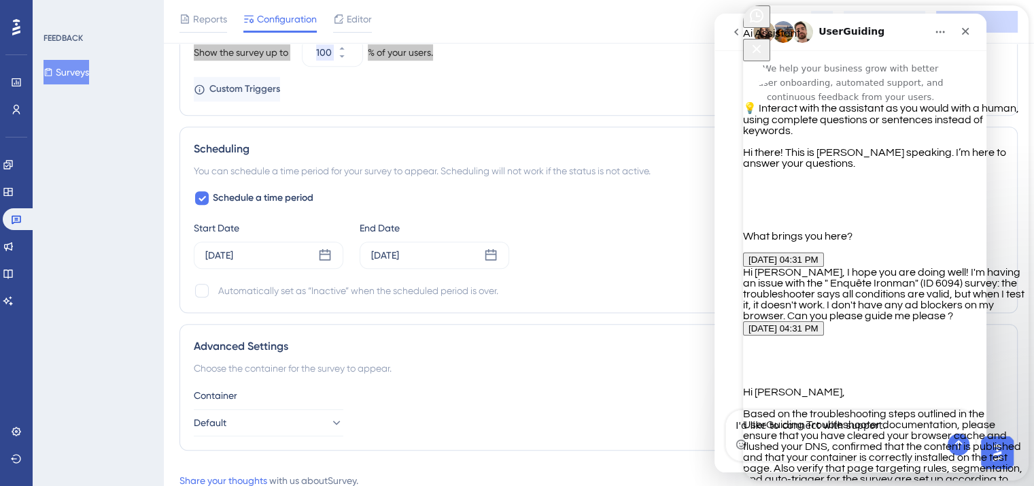
click at [907, 386] on p "Since all display conditions, frequency, and postponement settings appear valid…" at bounding box center [886, 391] width 286 height 11
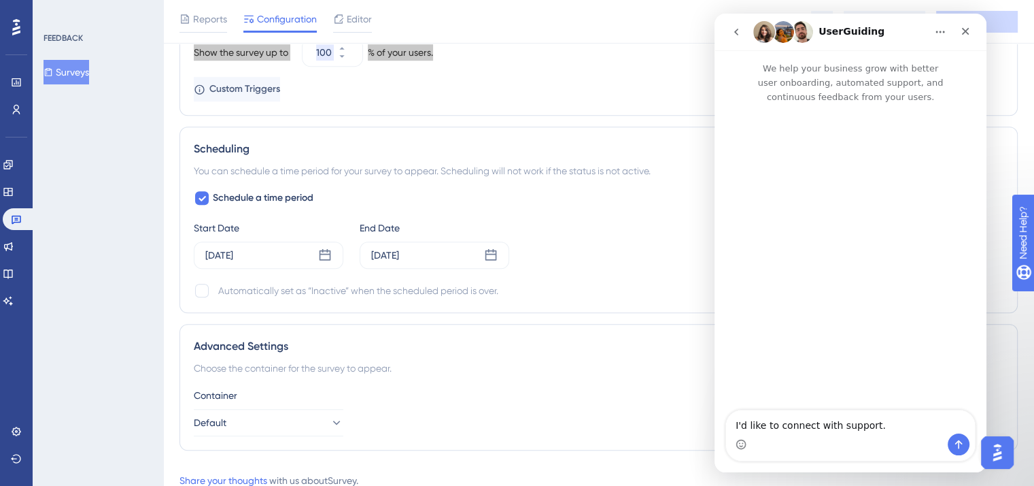
click at [734, 25] on button "go back" at bounding box center [737, 32] width 26 height 26
click at [735, 33] on icon "go back" at bounding box center [737, 32] width 4 height 7
click at [963, 28] on icon "Close" at bounding box center [965, 31] width 7 height 7
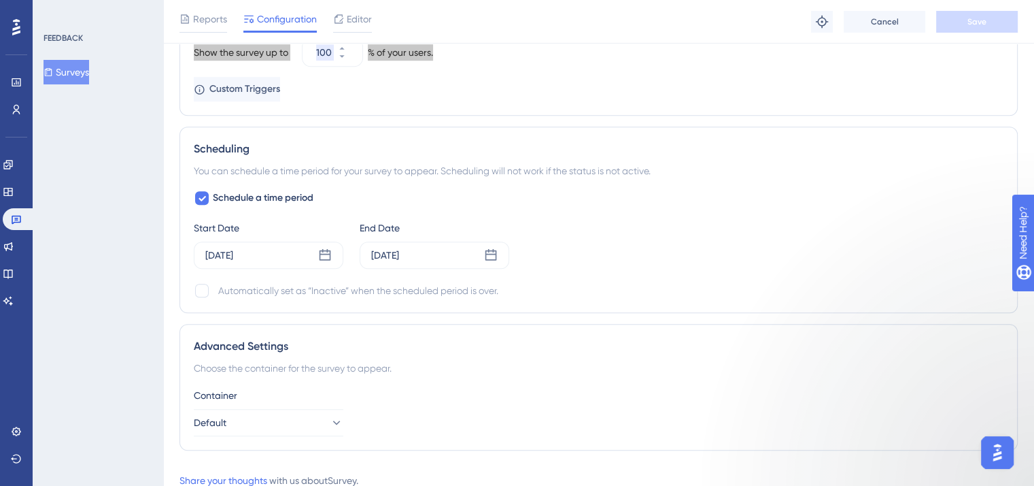
scroll to position [0, 0]
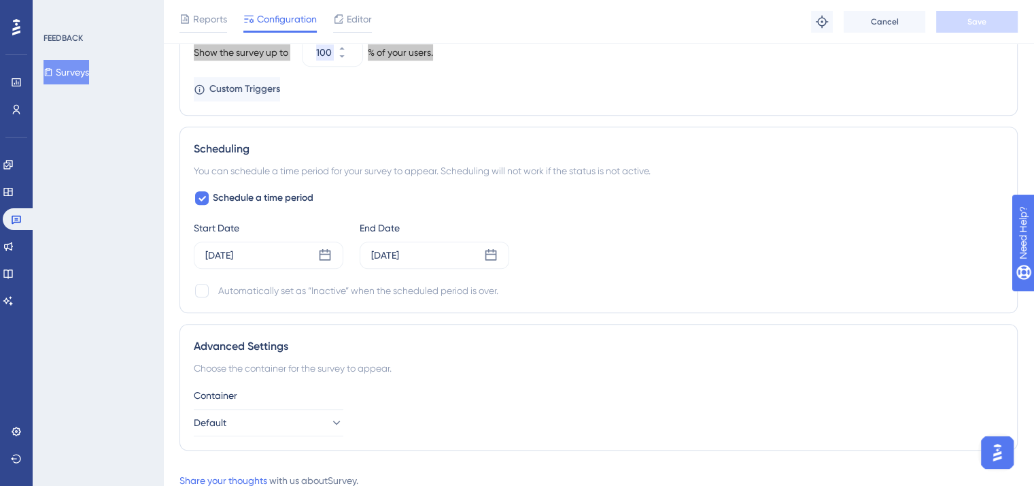
click at [1000, 456] on img "Open AI Assistant Launcher" at bounding box center [998, 452] width 24 height 24
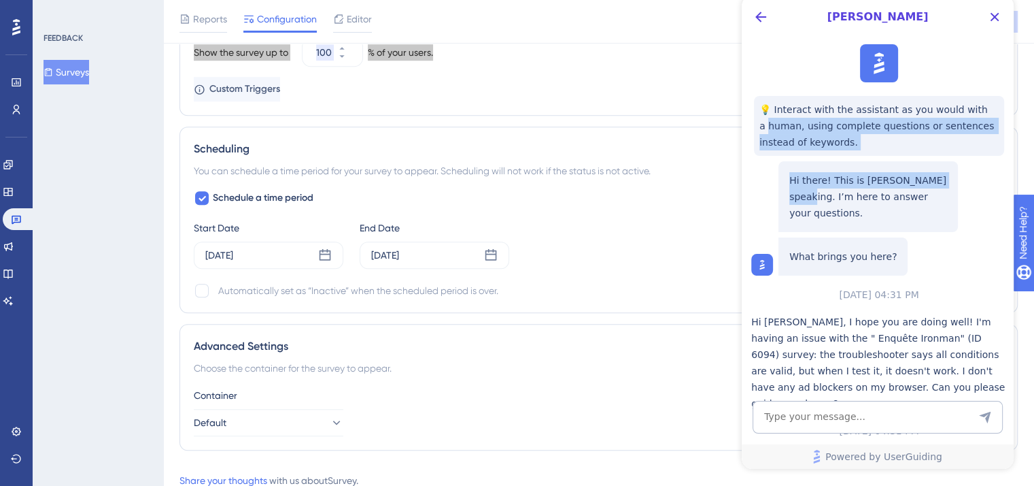
drag, startPoint x: 1009, startPoint y: 85, endPoint x: 1015, endPoint y: 156, distance: 70.9
click at [1014, 156] on html "[PERSON_NAME] 💡 Interact with the assistant as you would with a human, using co…" at bounding box center [878, 231] width 272 height 473
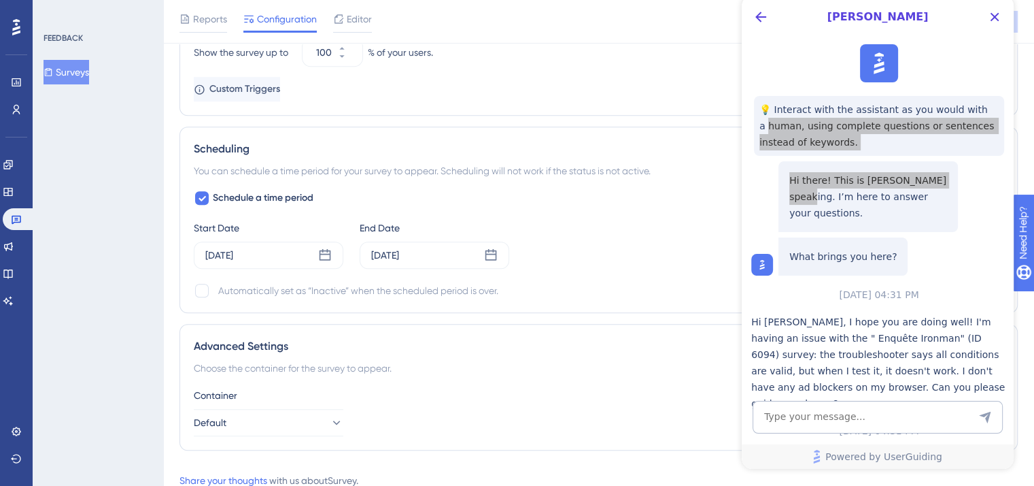
click at [1015, 156] on div "Scheduling You can schedule a time period for your survey to appear. Scheduling…" at bounding box center [599, 220] width 839 height 186
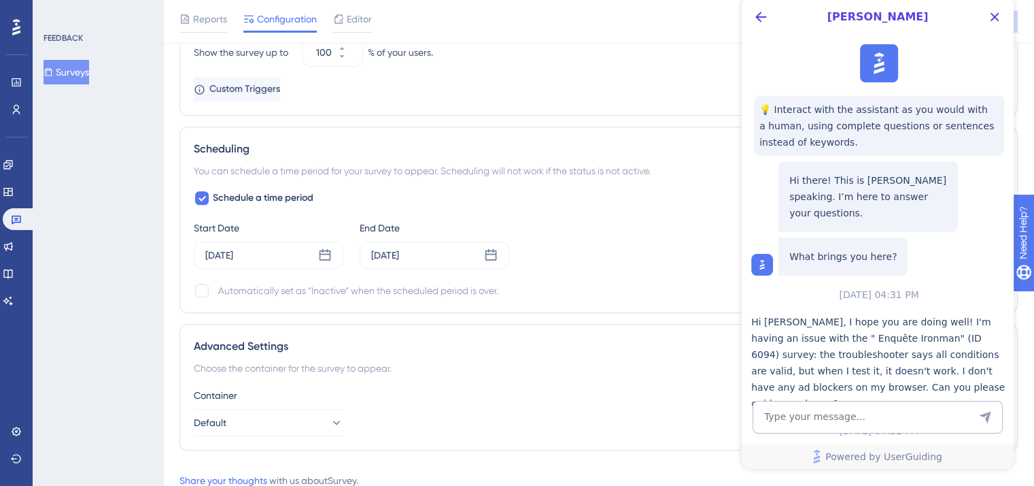
drag, startPoint x: 1012, startPoint y: 46, endPoint x: 1013, endPoint y: 69, distance: 23.8
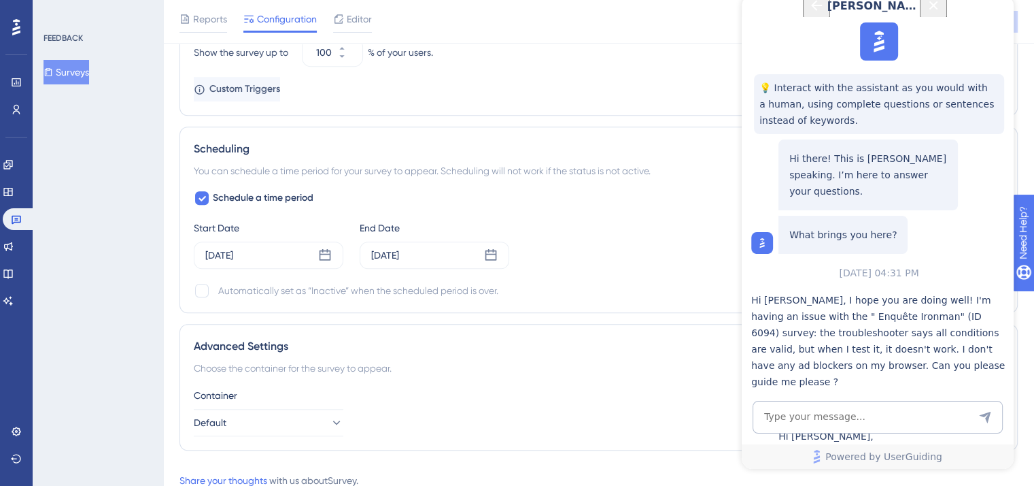
scroll to position [639, 0]
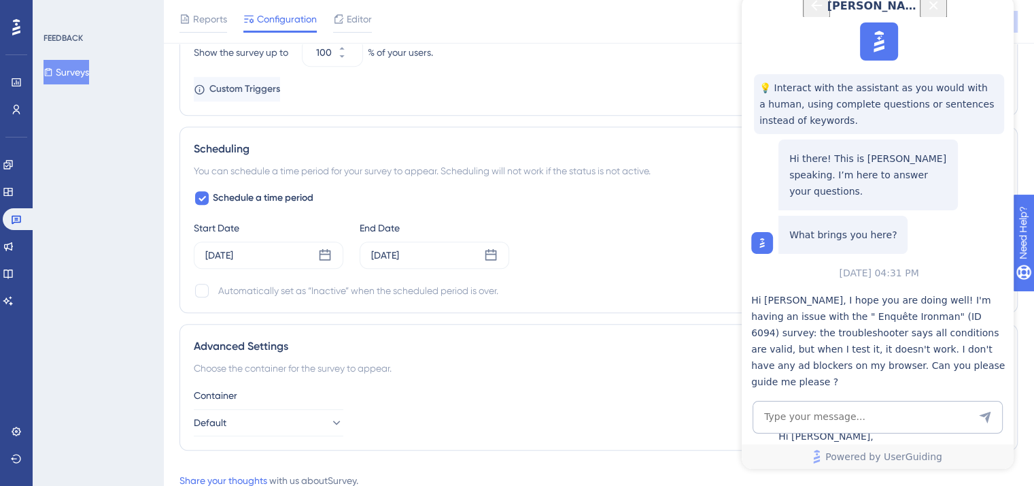
copy span "The survey should be able to display on any page of the application, so the pro…"
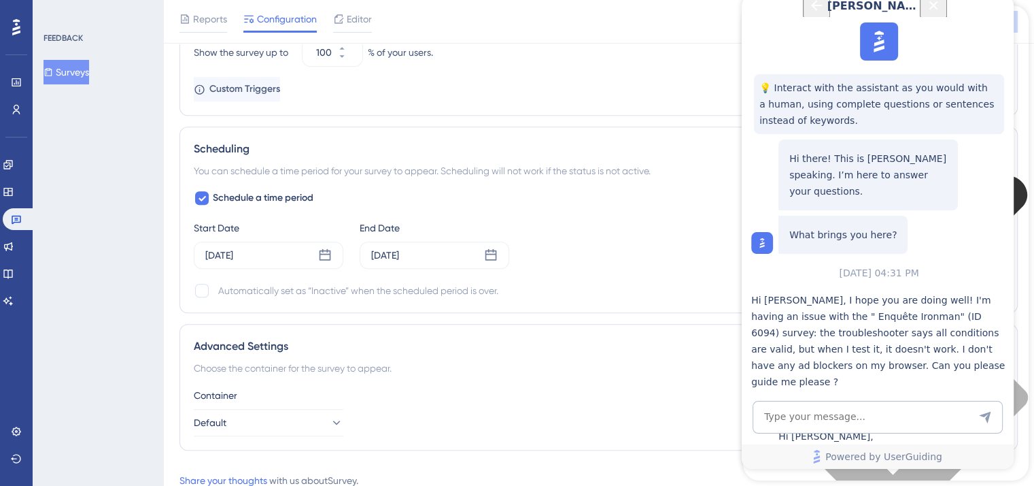
scroll to position [1342, 0]
copy span "The period is valid."
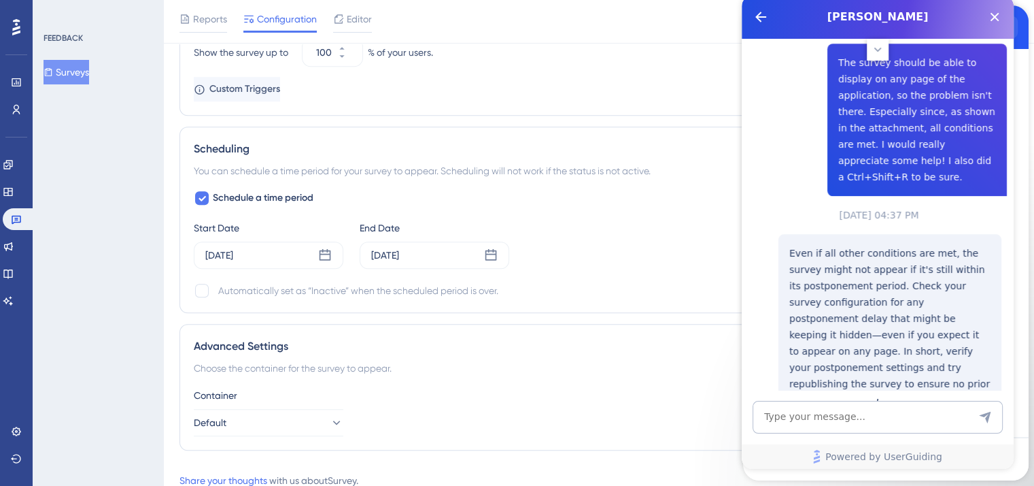
click at [877, 56] on icon at bounding box center [878, 50] width 14 height 14
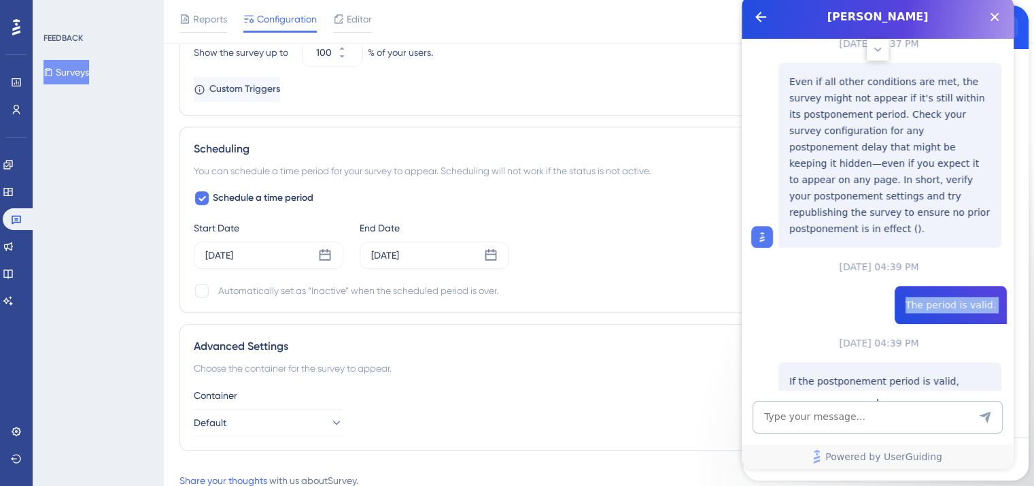
click at [877, 56] on icon at bounding box center [878, 50] width 14 height 14
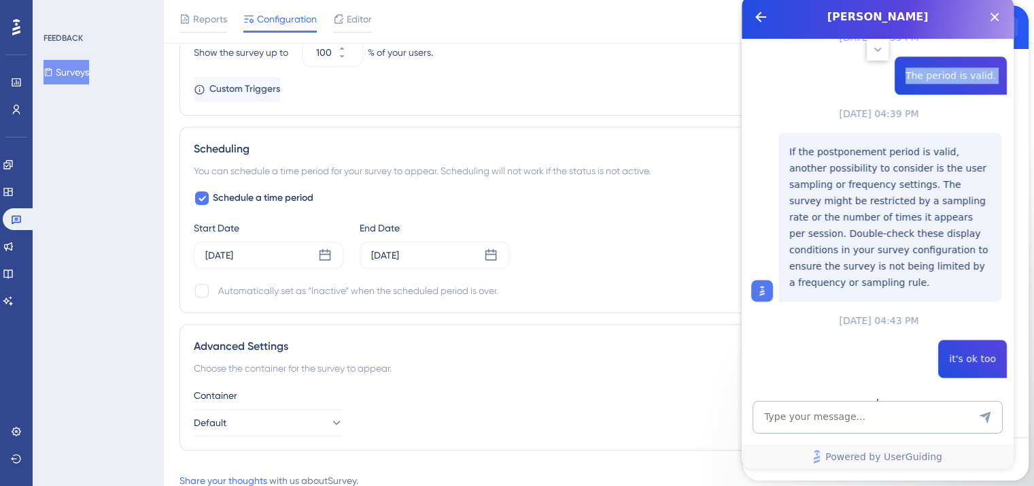
click at [877, 56] on icon at bounding box center [878, 50] width 14 height 14
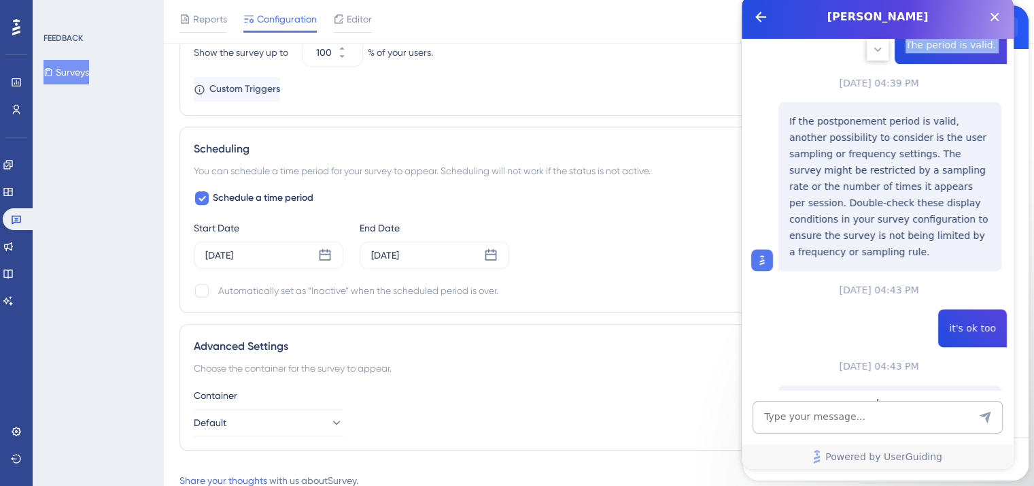
scroll to position [1786, 0]
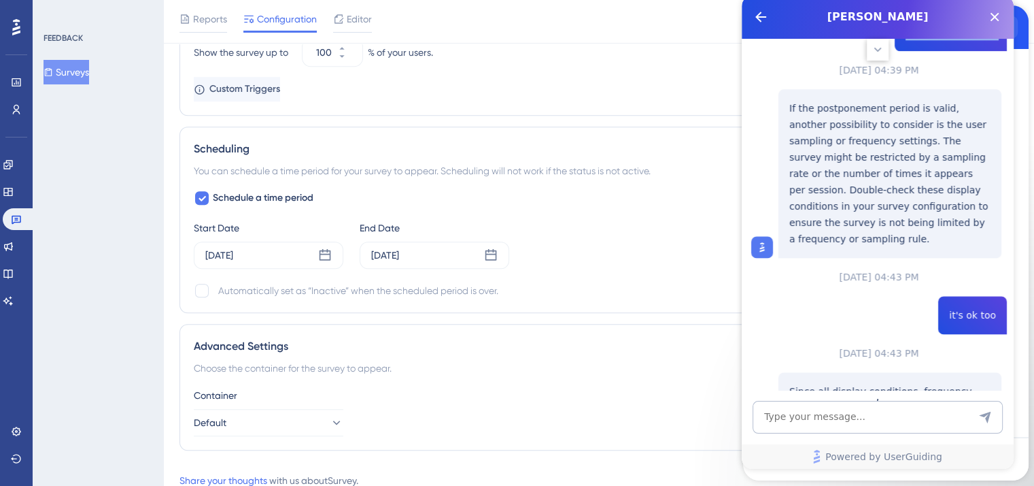
click at [877, 56] on icon at bounding box center [878, 50] width 14 height 14
click at [758, 12] on icon "Back Button" at bounding box center [761, 17] width 16 height 16
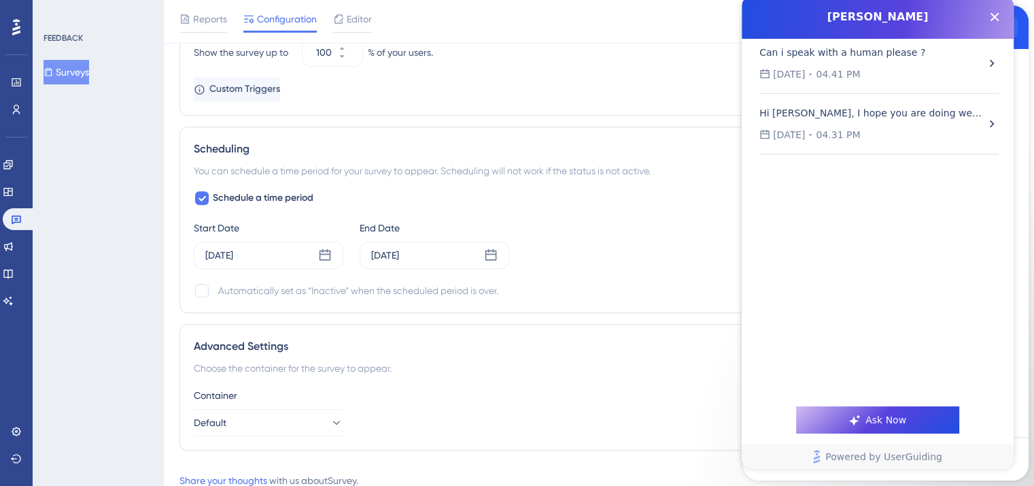
click at [856, 476] on div at bounding box center [850, 459] width 71 height 44
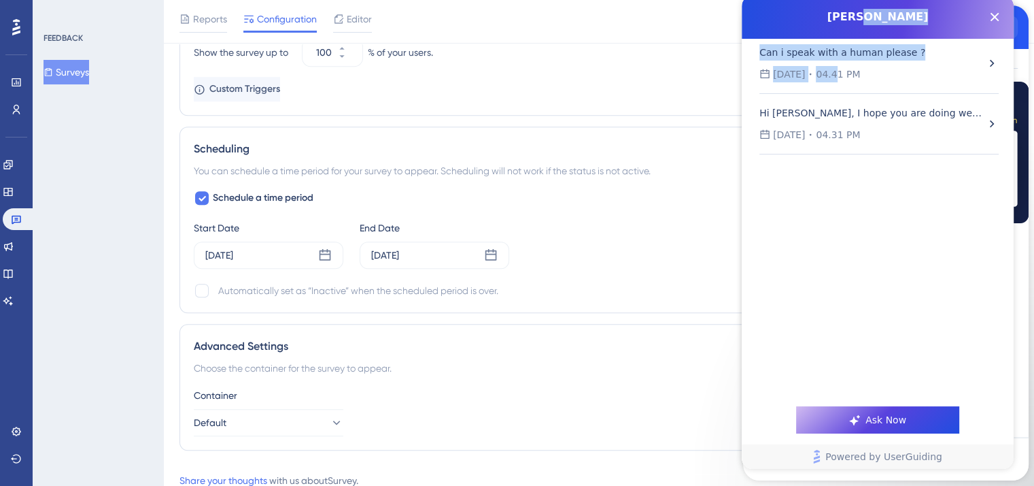
drag, startPoint x: 922, startPoint y: 13, endPoint x: 844, endPoint y: 96, distance: 113.6
click at [844, 96] on div "Dylan Can i speak with a human please ? 08.20.2025 04.41 PM Hi Dylan, I hope yo…" at bounding box center [878, 231] width 272 height 473
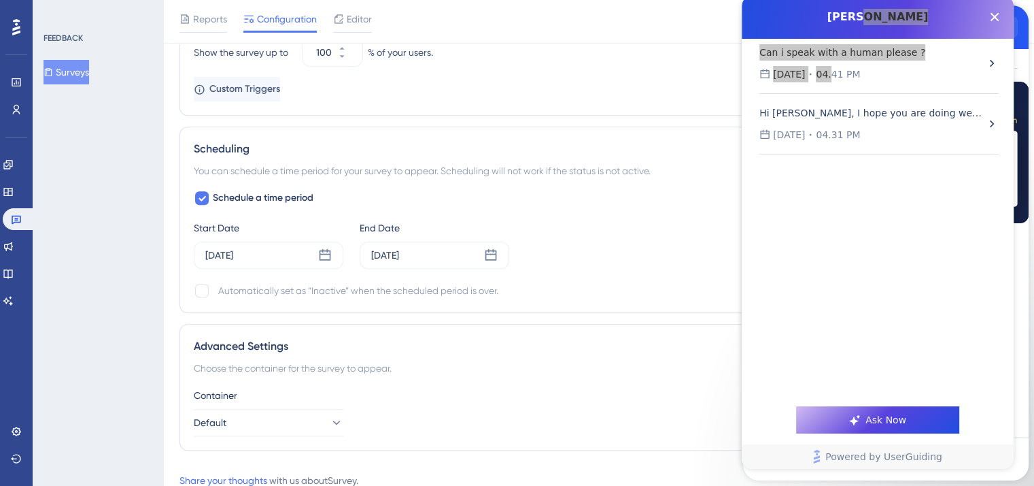
click at [1021, 24] on div "Product Updates" at bounding box center [886, 27] width 286 height 44
click at [991, 9] on icon "Close Button" at bounding box center [995, 17] width 16 height 16
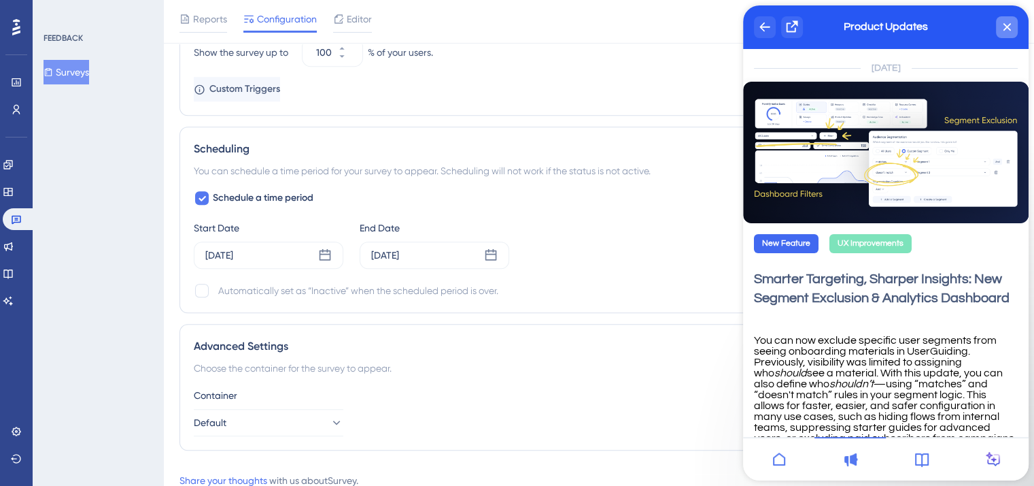
scroll to position [0, 0]
click at [1015, 22] on div "close resource center" at bounding box center [1007, 27] width 22 height 22
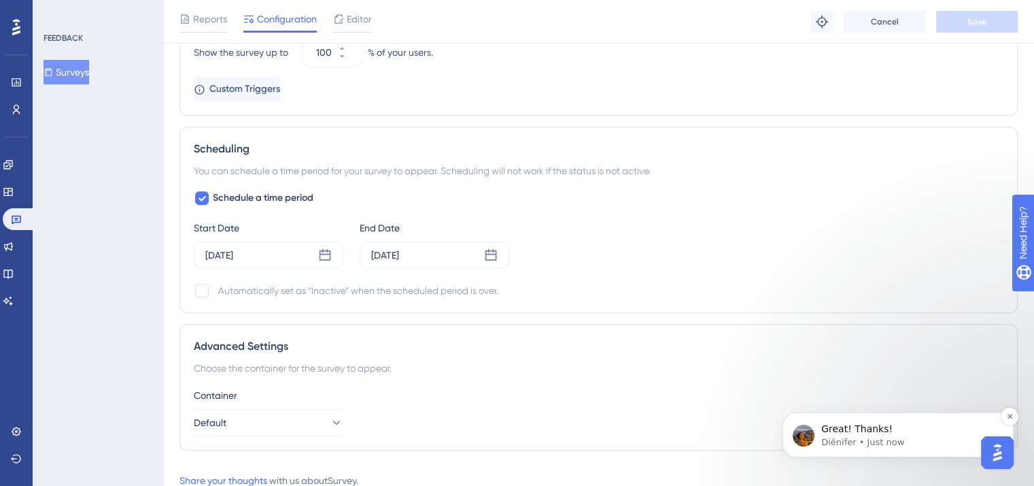
click at [896, 444] on p "Diênifer • Just now" at bounding box center [909, 442] width 175 height 12
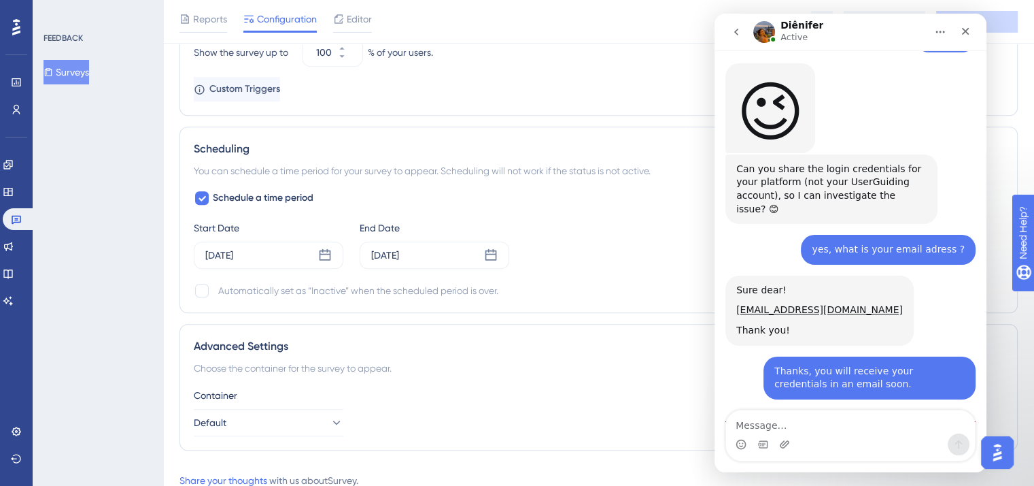
scroll to position [654, 0]
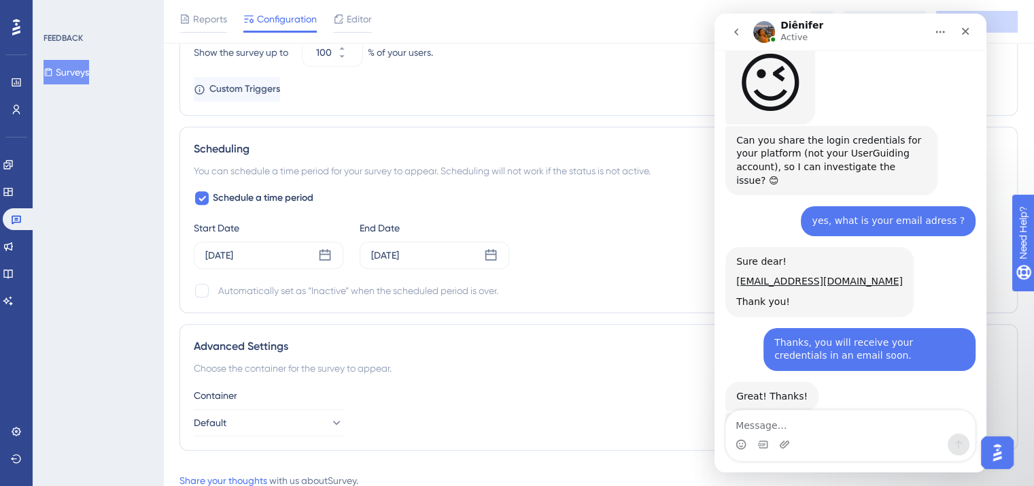
click at [847, 420] on div "I received it and am now investigating it. 😉" at bounding box center [832, 433] width 190 height 27
click at [743, 445] on icon "Emoji picker" at bounding box center [741, 444] width 11 height 11
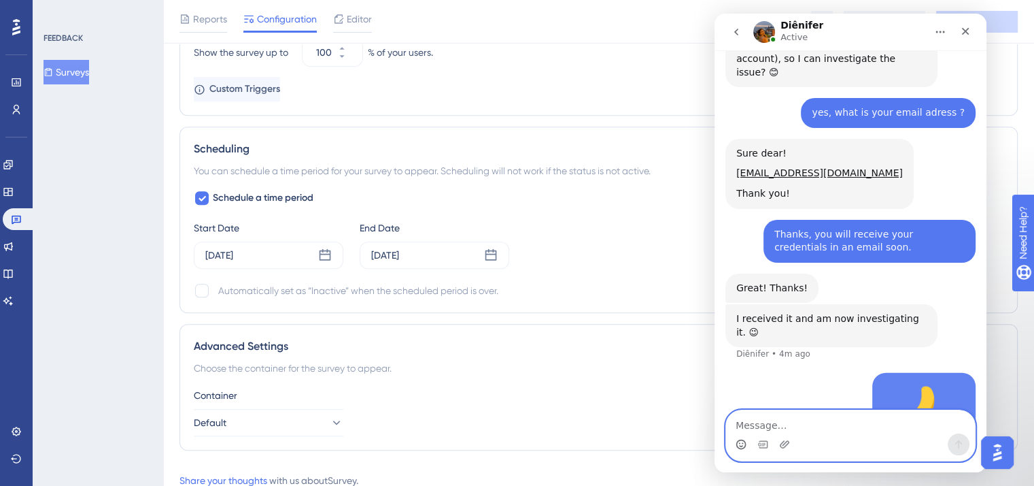
scroll to position [764, 0]
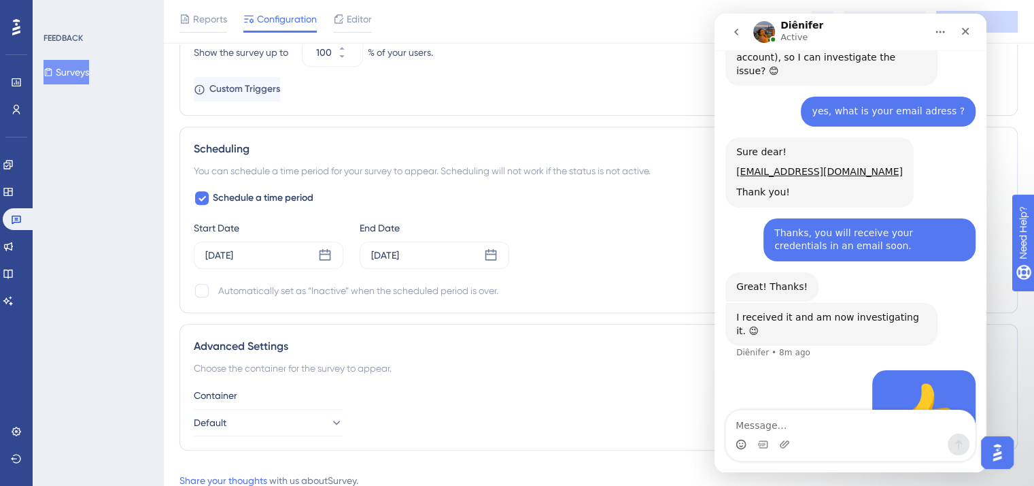
click at [754, 303] on div "I received it and am now investigating it. 😉 Diênifer • 8m ago" at bounding box center [851, 336] width 250 height 67
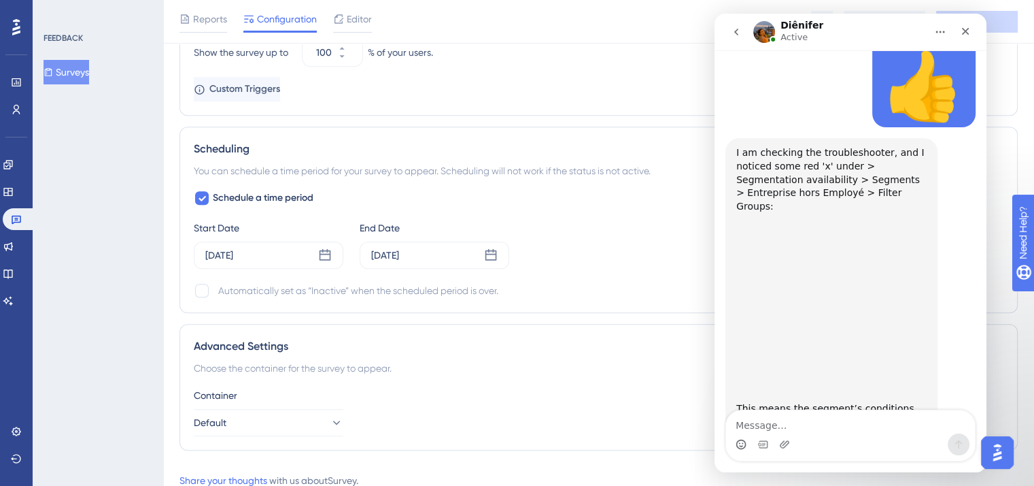
scroll to position [1113, 0]
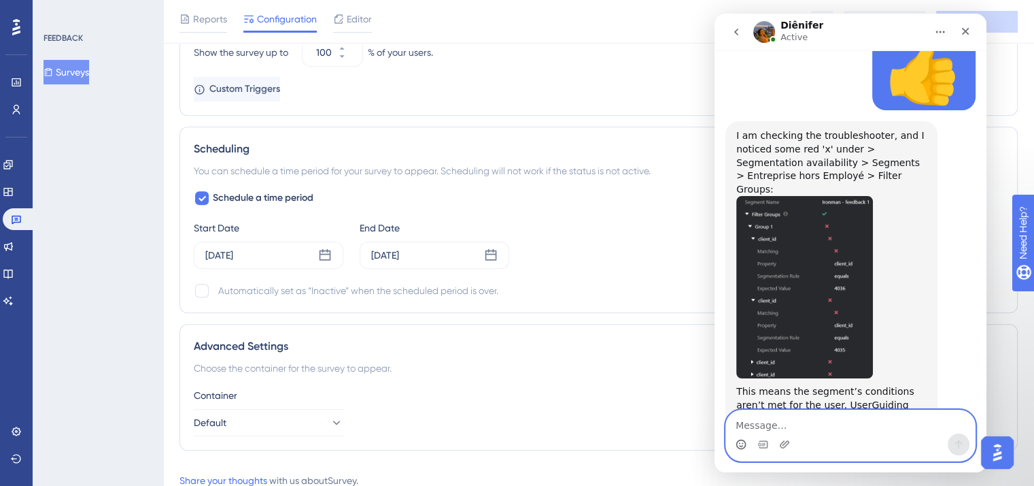
click at [810, 420] on textarea "Message…" at bounding box center [850, 421] width 249 height 23
paste textarea "It's strange, I connected in the same way as you but I didn't get the same resu…"
type textarea "It's strange, I connected in the same way as you but I didn't get the same resu…"
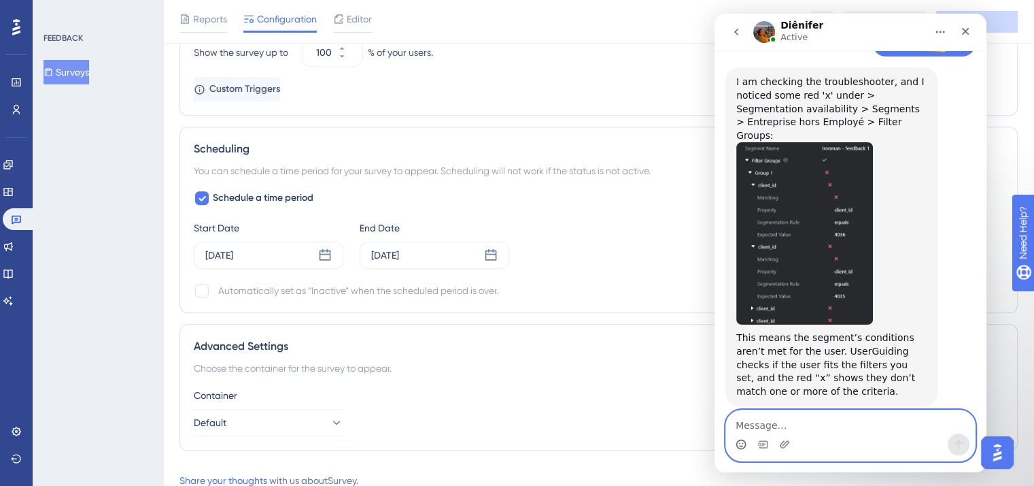
scroll to position [1181, 0]
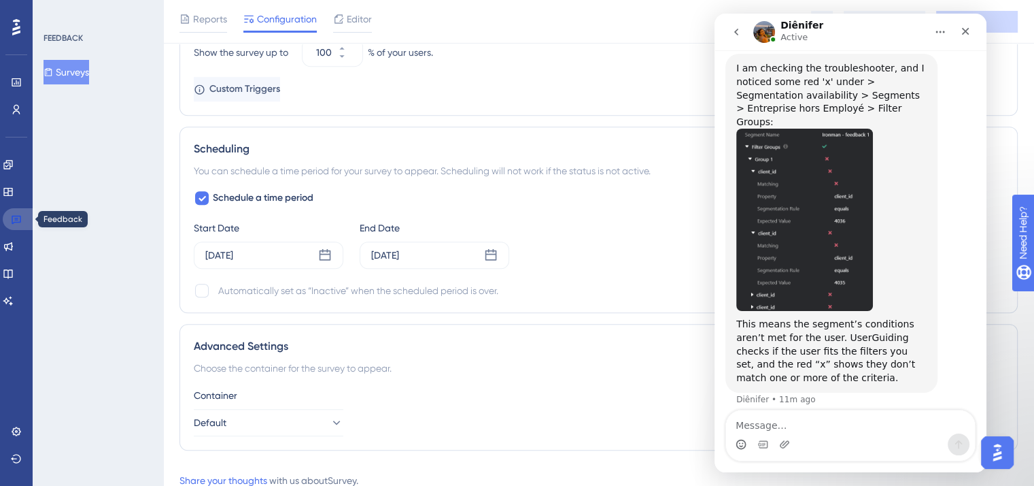
click at [24, 216] on link at bounding box center [19, 219] width 33 height 22
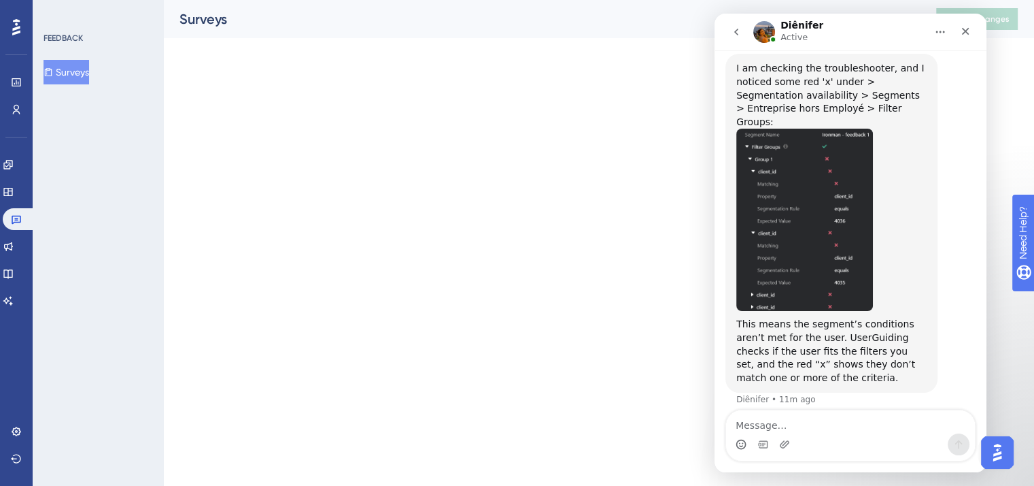
click at [72, 71] on button "Surveys" at bounding box center [67, 72] width 46 height 24
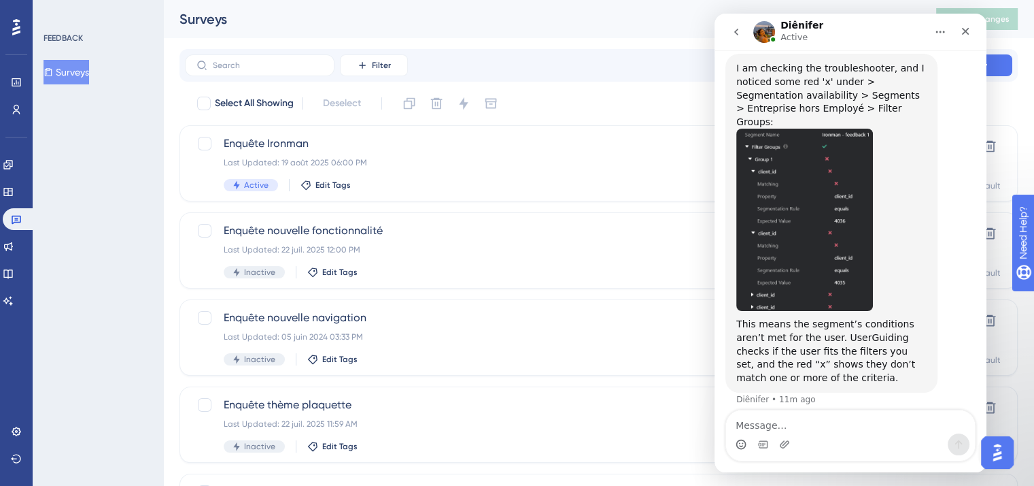
scroll to position [1181, 0]
click at [72, 71] on button "Surveys" at bounding box center [67, 72] width 46 height 24
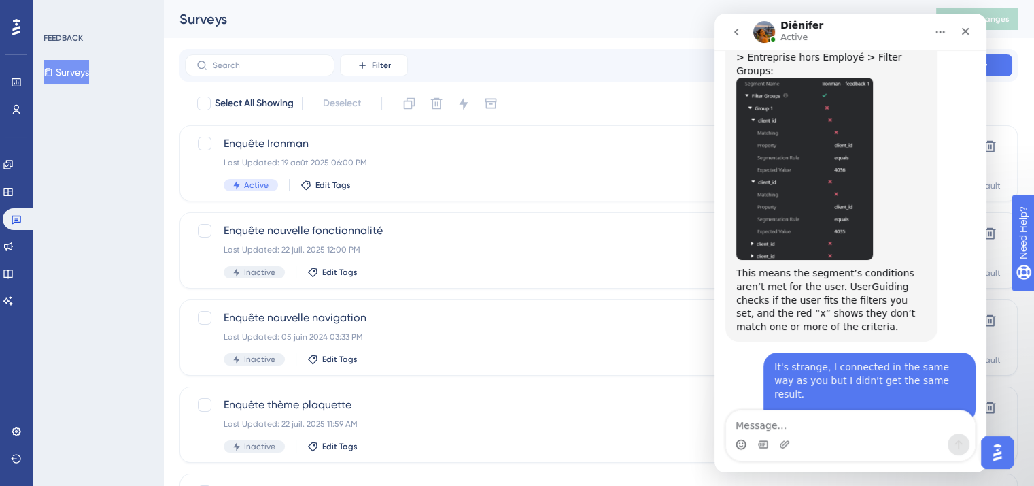
scroll to position [1248, 0]
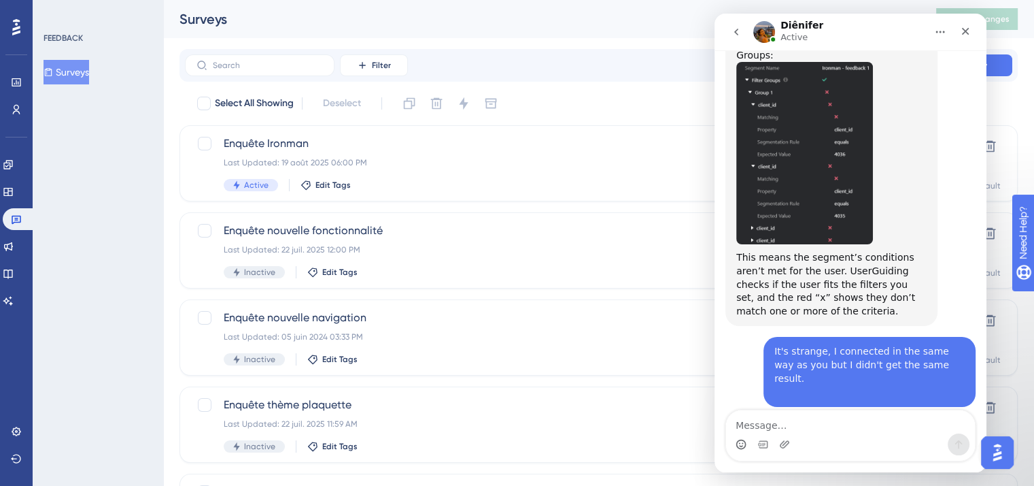
click at [850, 426] on div "Can you please test in an incognito window? I also checked the survey's setting…" at bounding box center [832, 446] width 190 height 40
click at [820, 439] on div "Intercom messenger" at bounding box center [850, 444] width 249 height 22
click at [761, 444] on icon "Gif picker" at bounding box center [763, 444] width 11 height 11
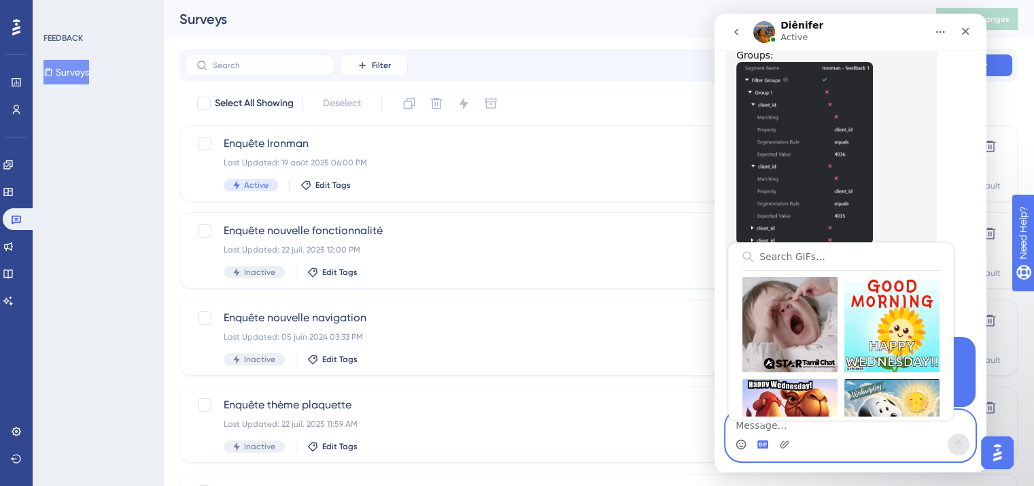
click at [761, 444] on icon "Gif picker" at bounding box center [763, 444] width 11 height 8
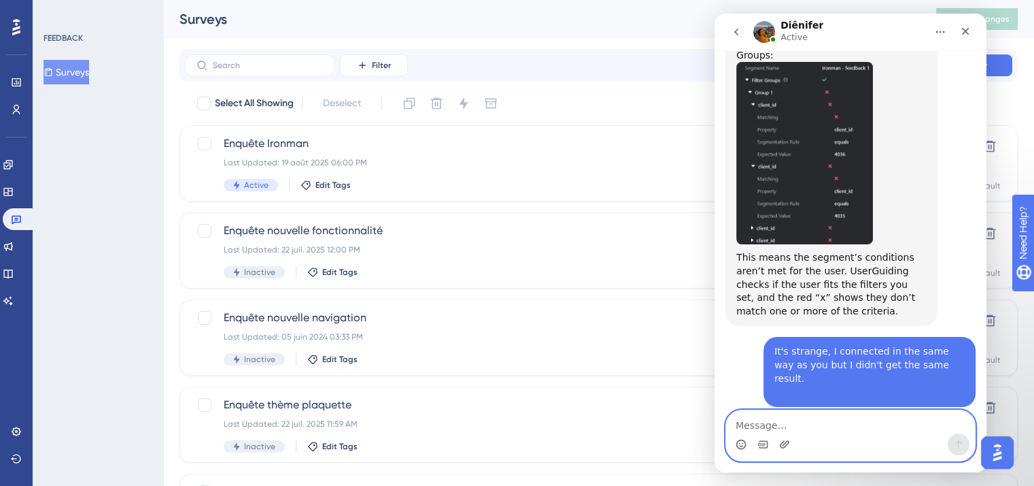
click at [784, 445] on icon "Upload attachment" at bounding box center [784, 444] width 11 height 11
click at [808, 426] on div "Can you please test in an incognito window? I also checked the survey's setting…" at bounding box center [832, 446] width 190 height 40
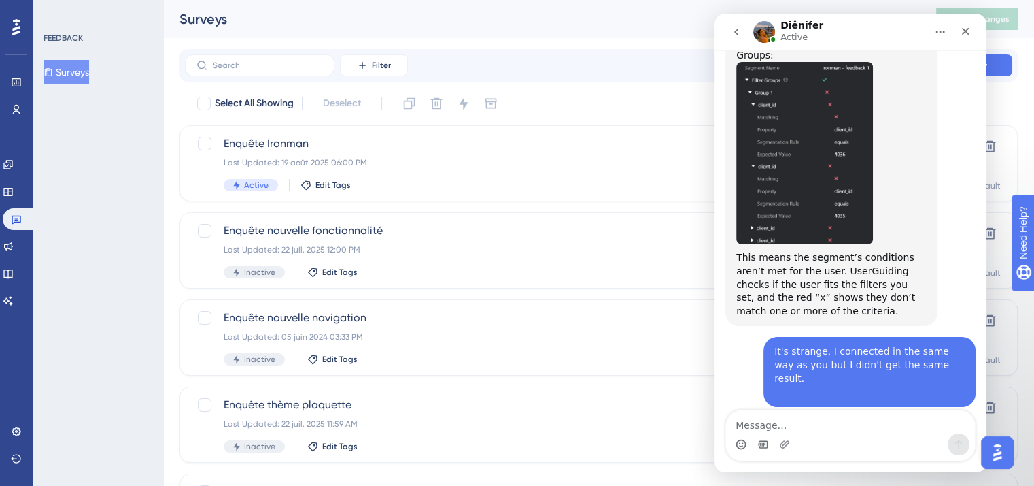
click at [808, 426] on div "Can you please test in an incognito window? I also checked the survey's setting…" at bounding box center [832, 446] width 190 height 40
click at [909, 345] on div "It's strange, I connected in the same way as you but I didn't get the same resu…" at bounding box center [870, 371] width 190 height 53
click at [762, 425] on textarea "Message…" at bounding box center [850, 421] width 249 height 23
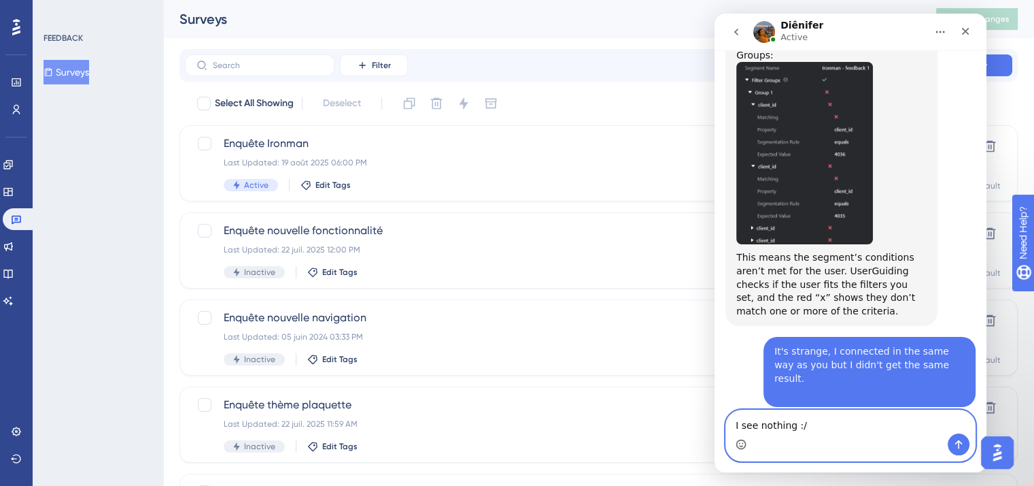
type textarea "I see nothing :/"
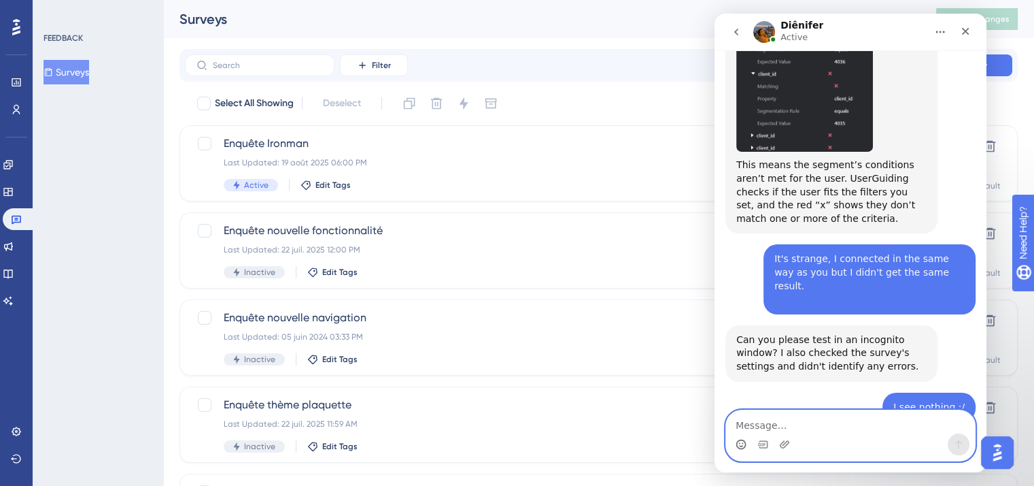
scroll to position [1342, 0]
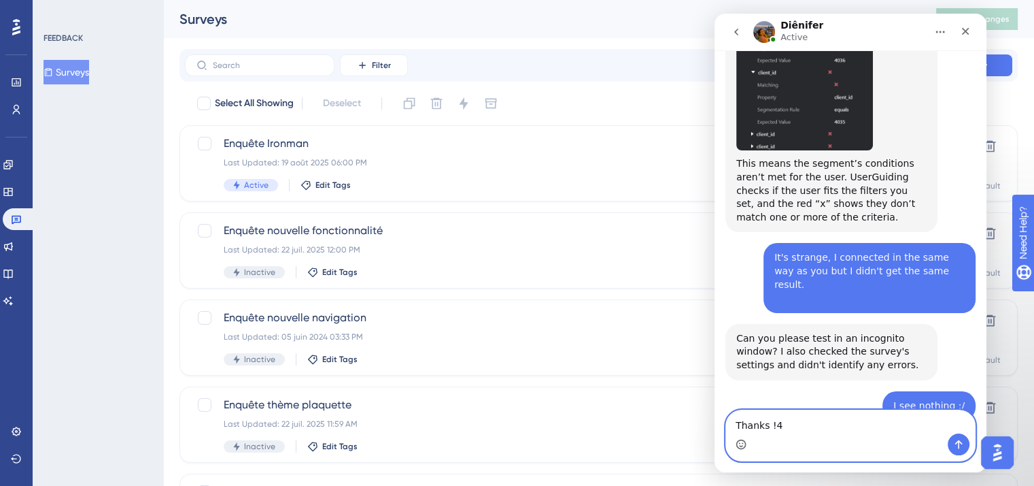
type textarea "Thanks !"
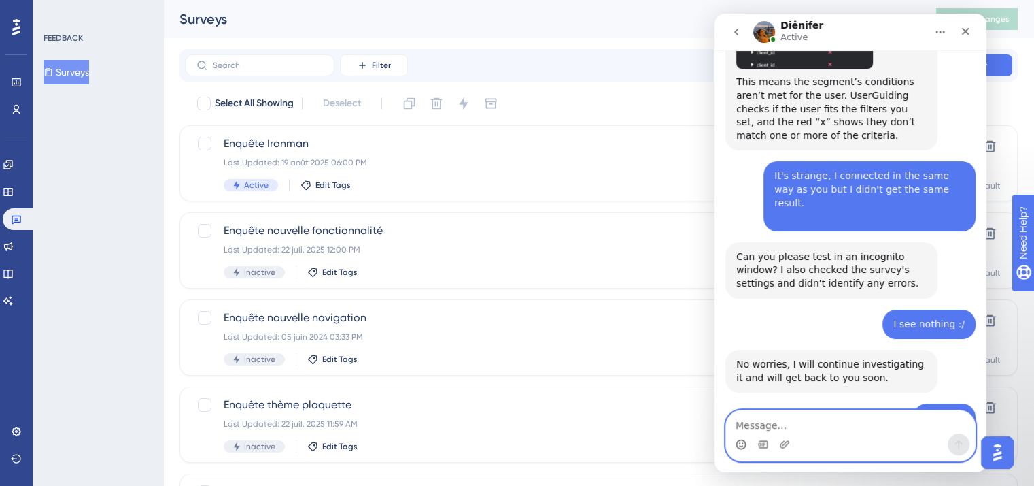
scroll to position [1423, 0]
